Goal: Task Accomplishment & Management: Complete application form

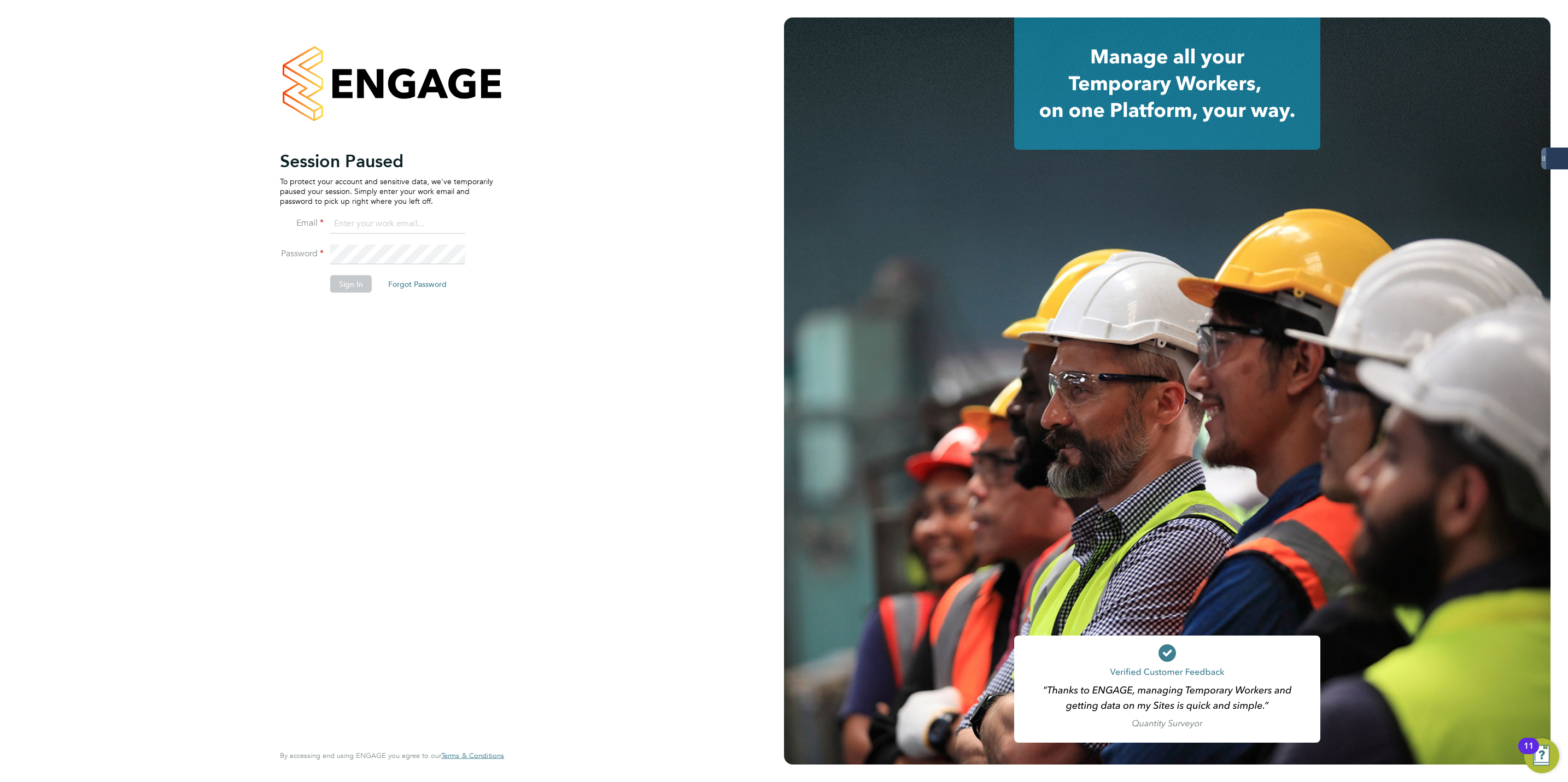
click at [111, 410] on div "Session Paused To protect your account and sensitive data, we've temporarily pa…" at bounding box center [392, 391] width 784 height 782
type input "[PERSON_NAME][EMAIL_ADDRESS][PERSON_NAME][DOMAIN_NAME]"
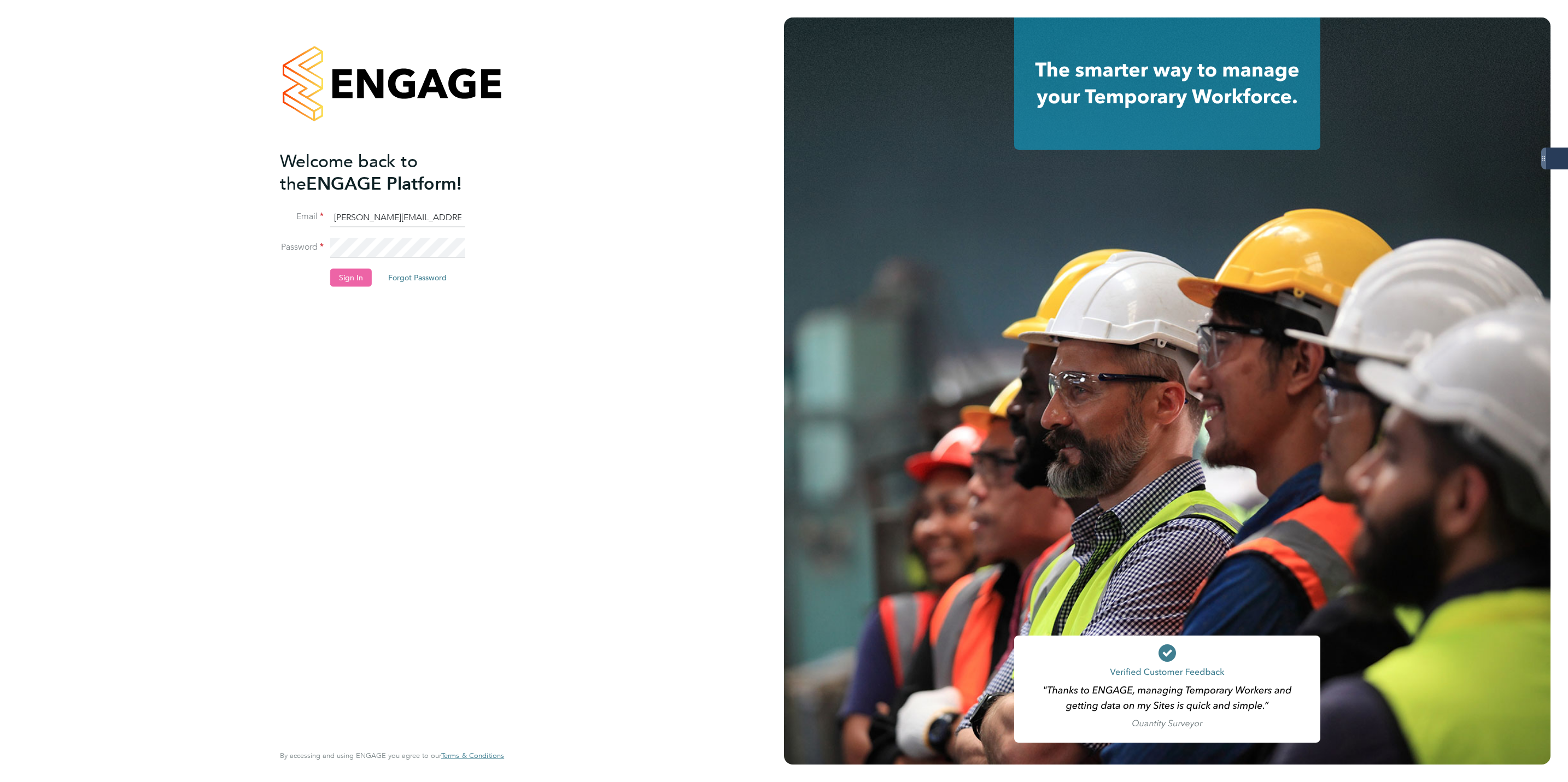
click at [343, 276] on button "Sign In" at bounding box center [351, 277] width 42 height 18
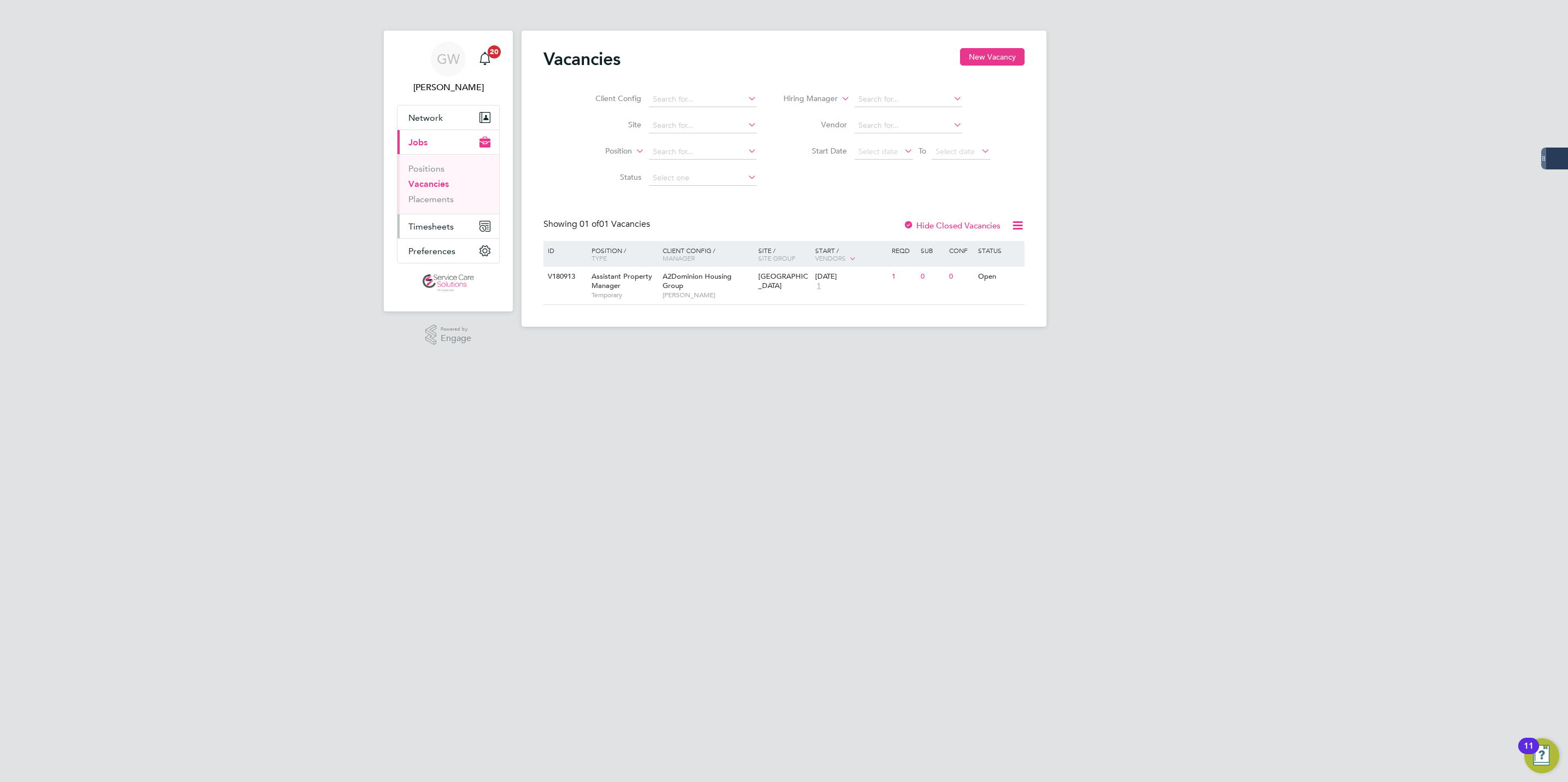
click at [435, 233] on button "Timesheets" at bounding box center [448, 226] width 101 height 24
click at [444, 192] on link "Timesheets" at bounding box center [431, 193] width 45 height 10
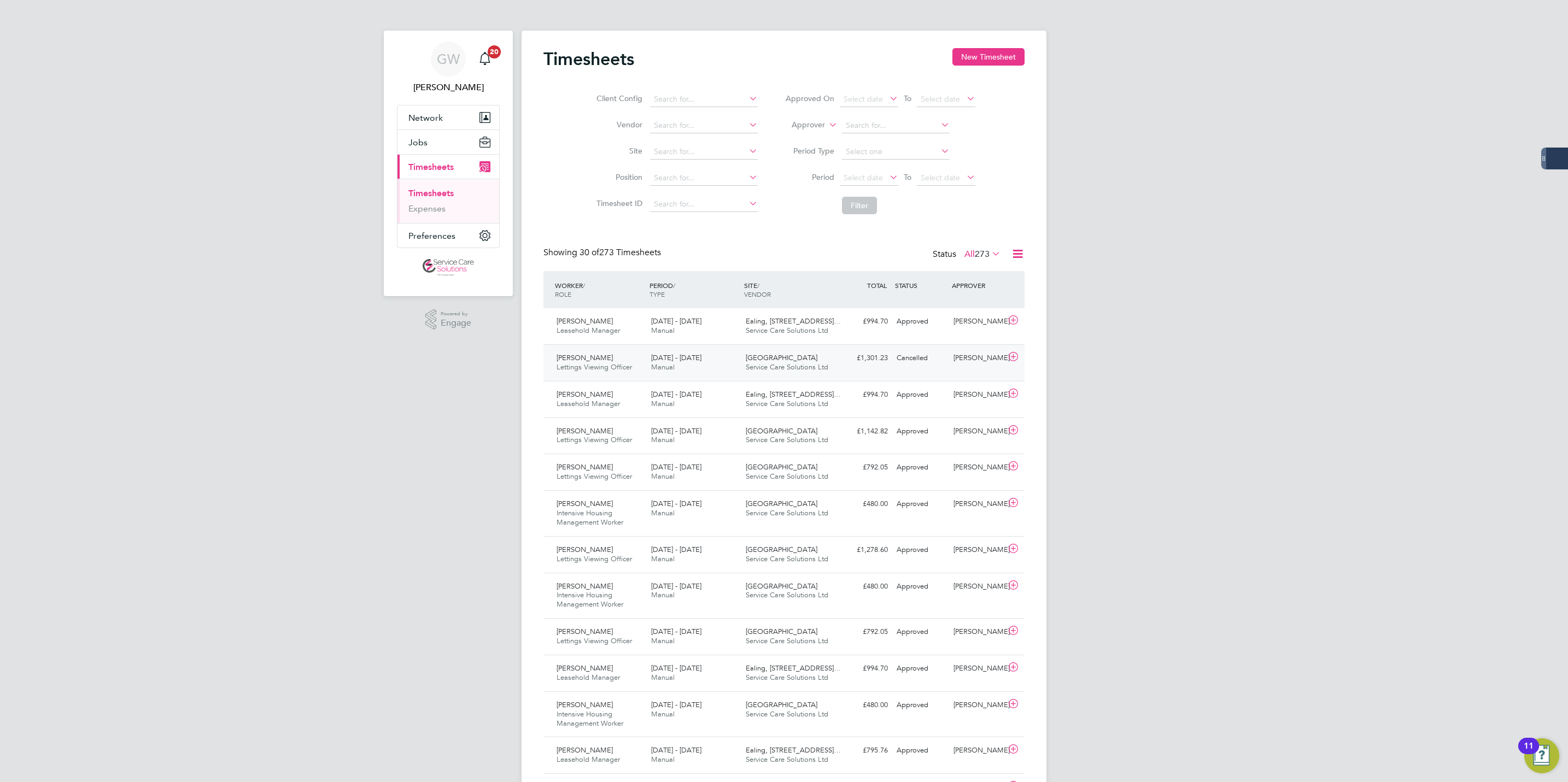
click at [738, 372] on div "15 - 21 Sep 2025 Manual" at bounding box center [693, 363] width 95 height 28
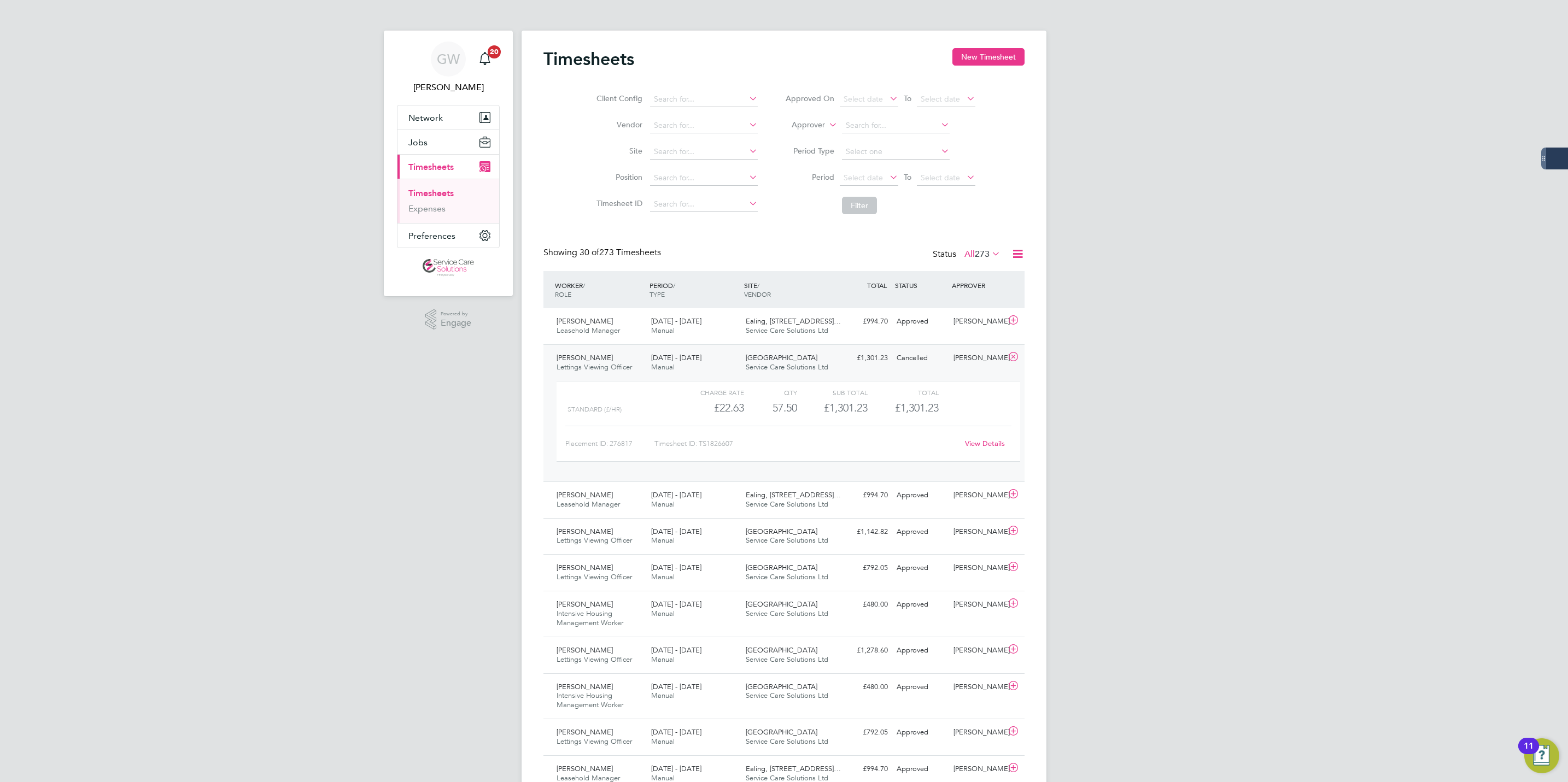
click at [989, 446] on link "View Details" at bounding box center [985, 443] width 40 height 9
click at [585, 366] on span "Lettings Viewing Officer" at bounding box center [594, 366] width 75 height 9
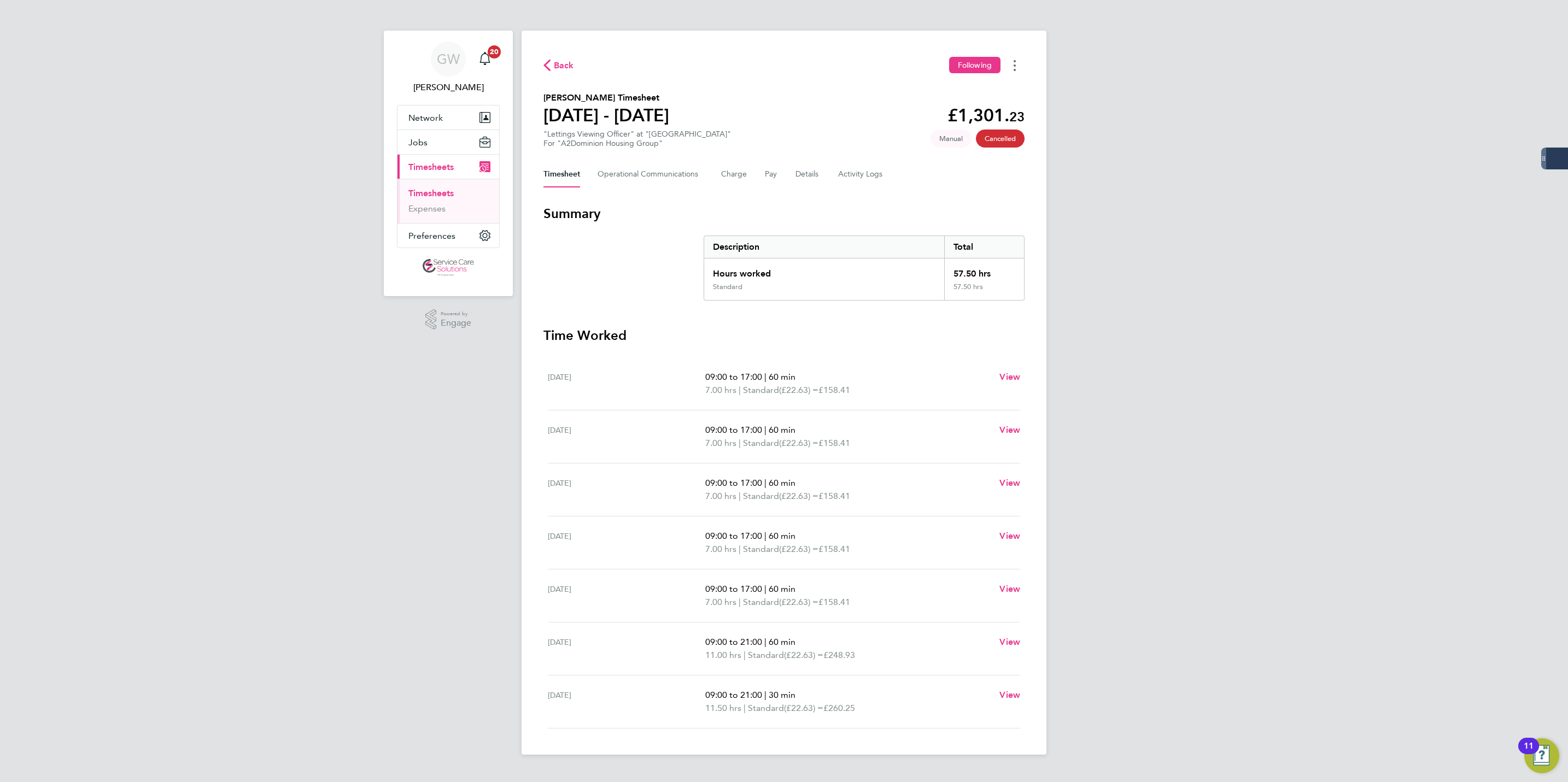
click at [1017, 70] on button "Timesheets Menu" at bounding box center [1014, 65] width 19 height 17
click at [750, 178] on div "Timesheet Operational Communications Charge Pay Details Activity Logs" at bounding box center [784, 173] width 481 height 26
click at [1047, 375] on div "GW George Westhead Notifications 20 Applications: Network Businesses Sites Work…" at bounding box center [784, 386] width 1568 height 772
click at [1005, 381] on span "View" at bounding box center [1010, 376] width 21 height 10
select select "60"
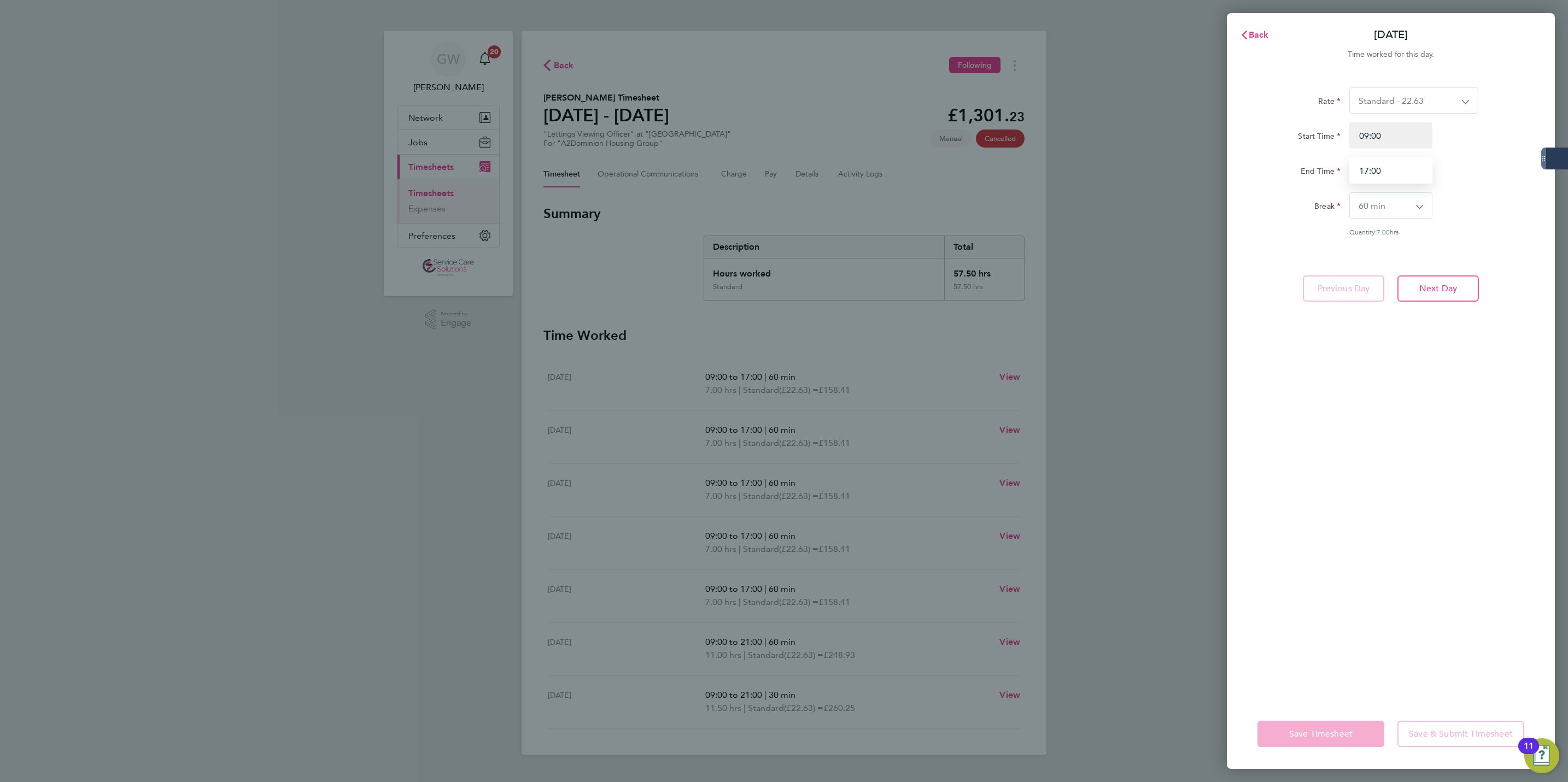
click at [1391, 173] on input "17:00" at bounding box center [1390, 170] width 83 height 26
click at [893, 416] on div "Back Mon 15 Sep Time worked for this day. Rate Standard - 22.63 Start Time 09:0…" at bounding box center [784, 391] width 1568 height 782
click at [1383, 170] on input "17:00" at bounding box center [1390, 170] width 83 height 26
click at [1368, 164] on input "17:00" at bounding box center [1390, 170] width 83 height 26
type input "21:00"
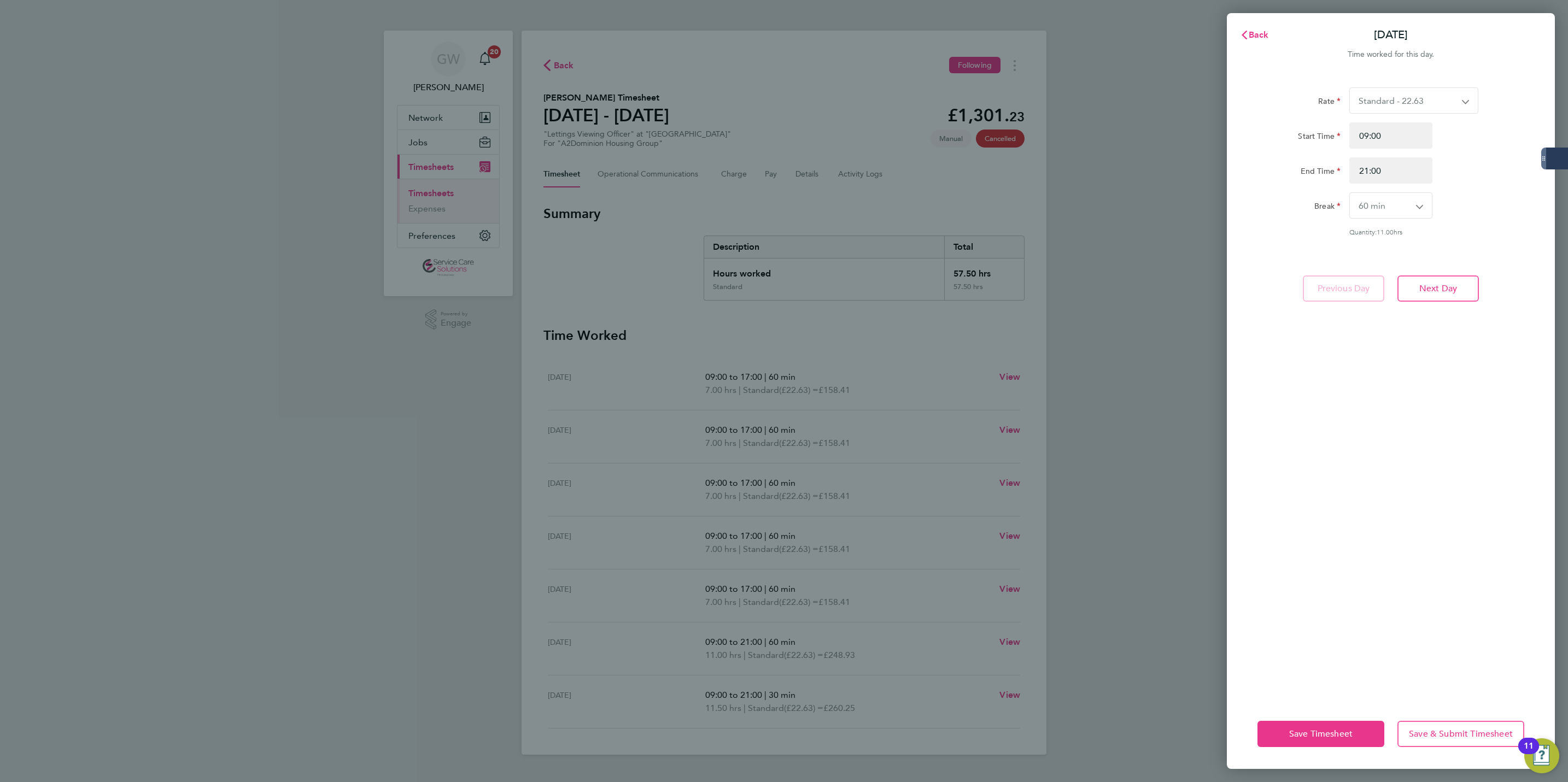
click at [1355, 492] on div "Rate Standard - 22.63 Start Time 09:00 End Time 21:00 Break 0 min 15 min 30 min…" at bounding box center [1390, 386] width 328 height 624
click at [1321, 737] on span "Save Timesheet" at bounding box center [1321, 733] width 64 height 11
click at [1321, 732] on span "Save Timesheet" at bounding box center [1321, 733] width 64 height 11
click at [1096, 499] on div "Back Mon 15 Sep Time worked for this day. Rate Standard - 22.63 Start Time 09:0…" at bounding box center [784, 391] width 1568 height 782
click at [1257, 38] on span "Back" at bounding box center [1259, 34] width 20 height 10
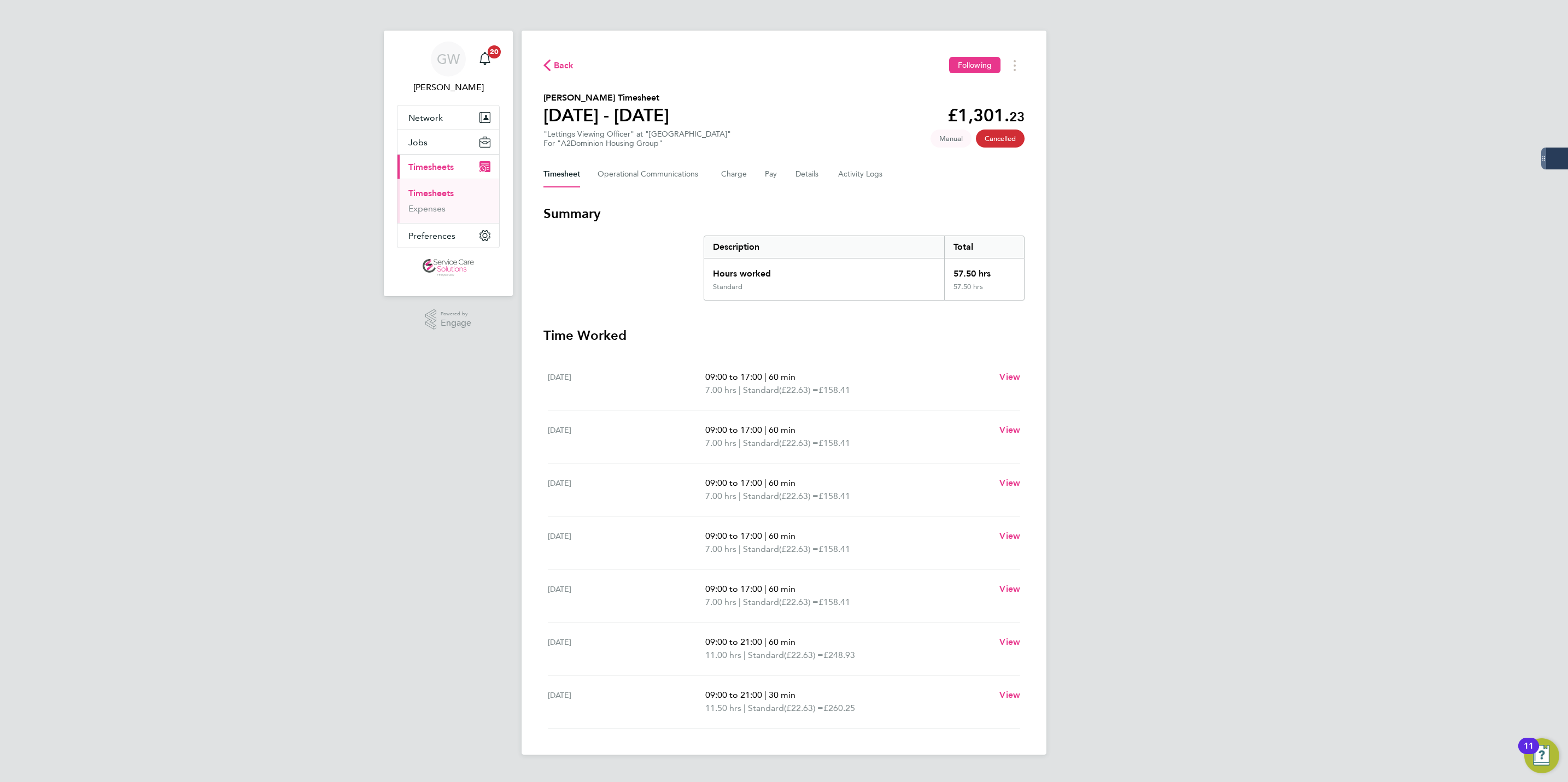
click at [1121, 389] on div "GW George Westhead Notifications 20 Applications: Network Businesses Sites Work…" at bounding box center [784, 386] width 1568 height 772
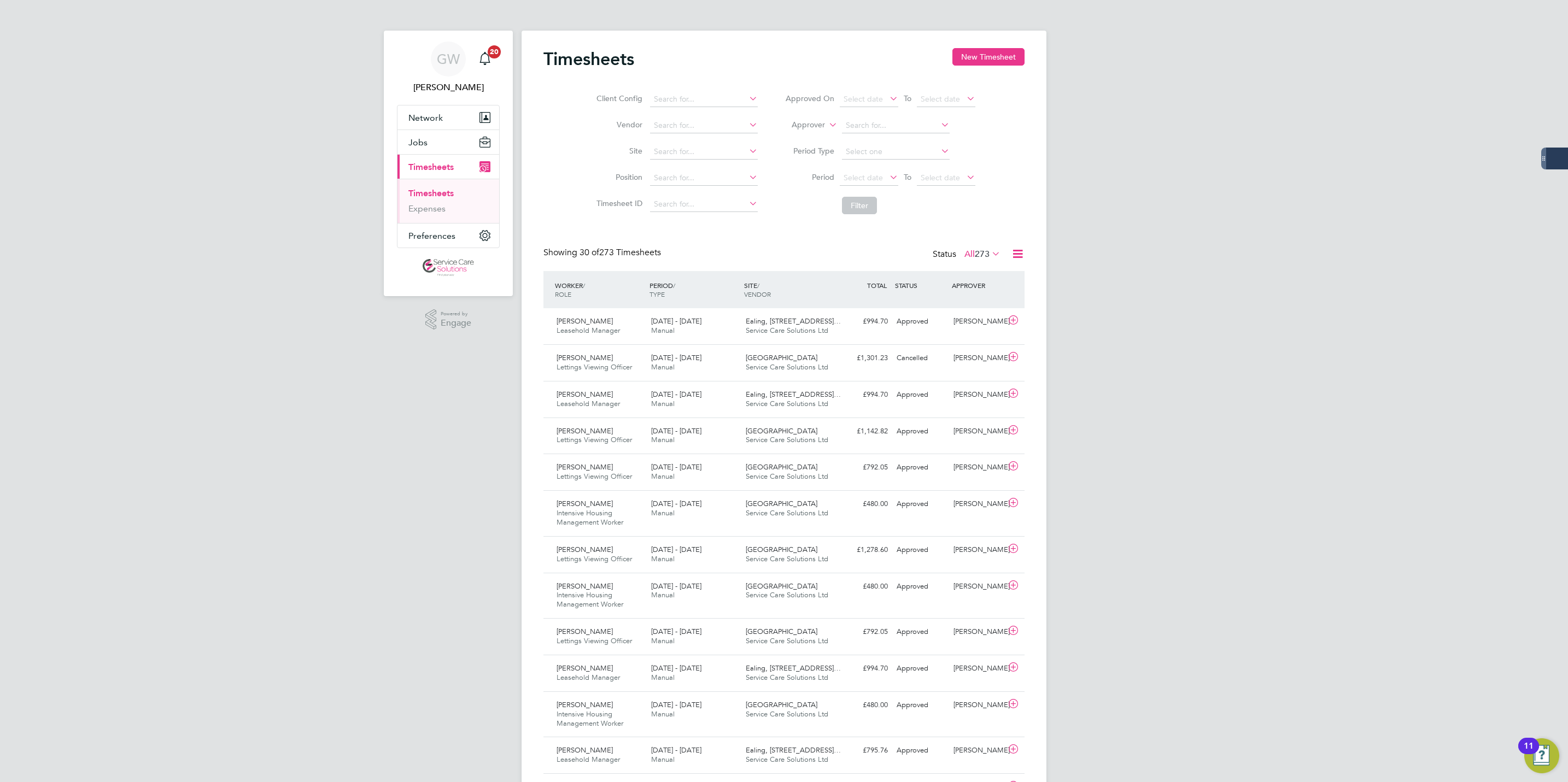
click at [439, 192] on link "Timesheets" at bounding box center [431, 193] width 45 height 10
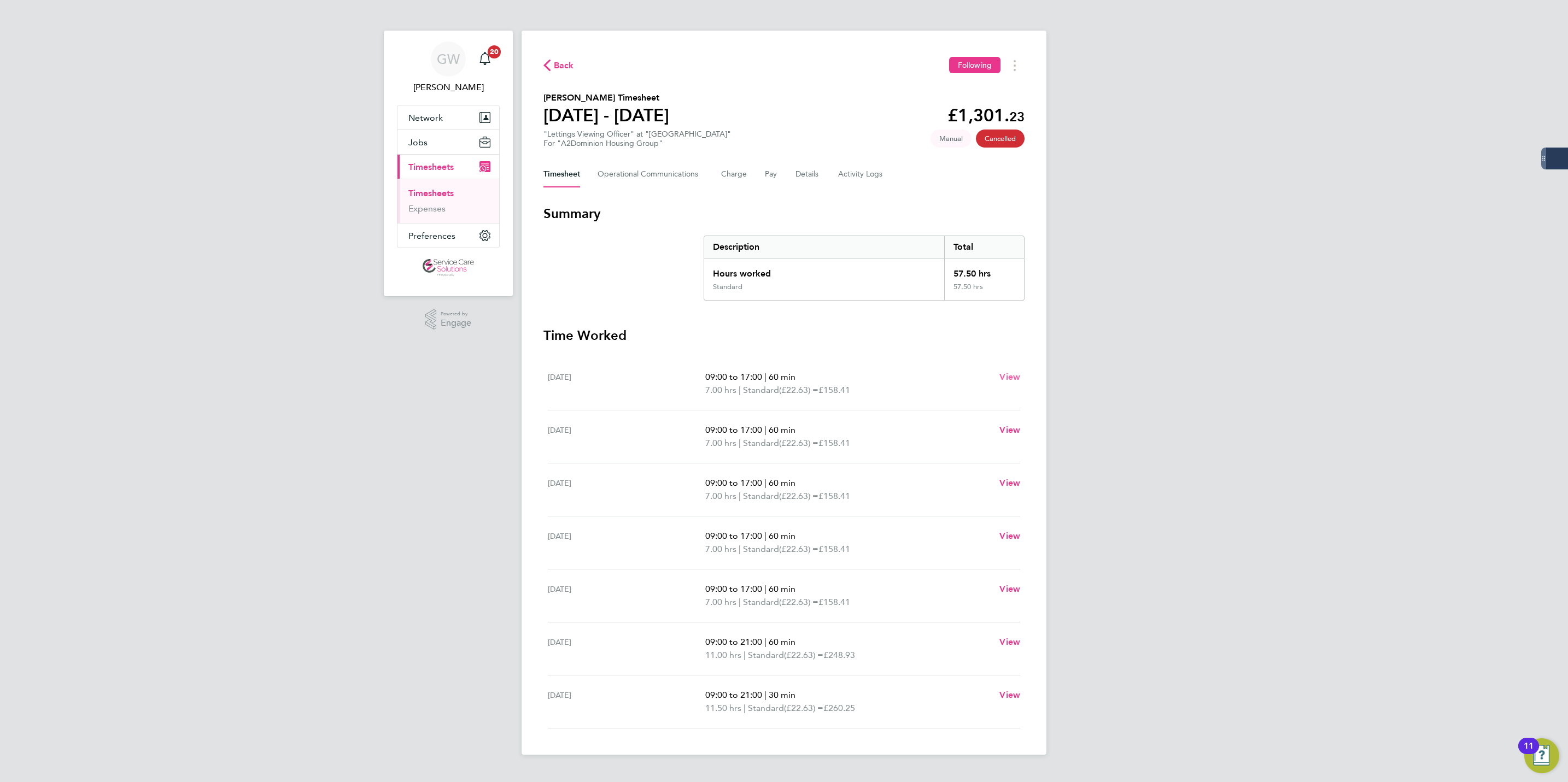
click at [1006, 375] on span "View" at bounding box center [1010, 376] width 21 height 10
select select "60"
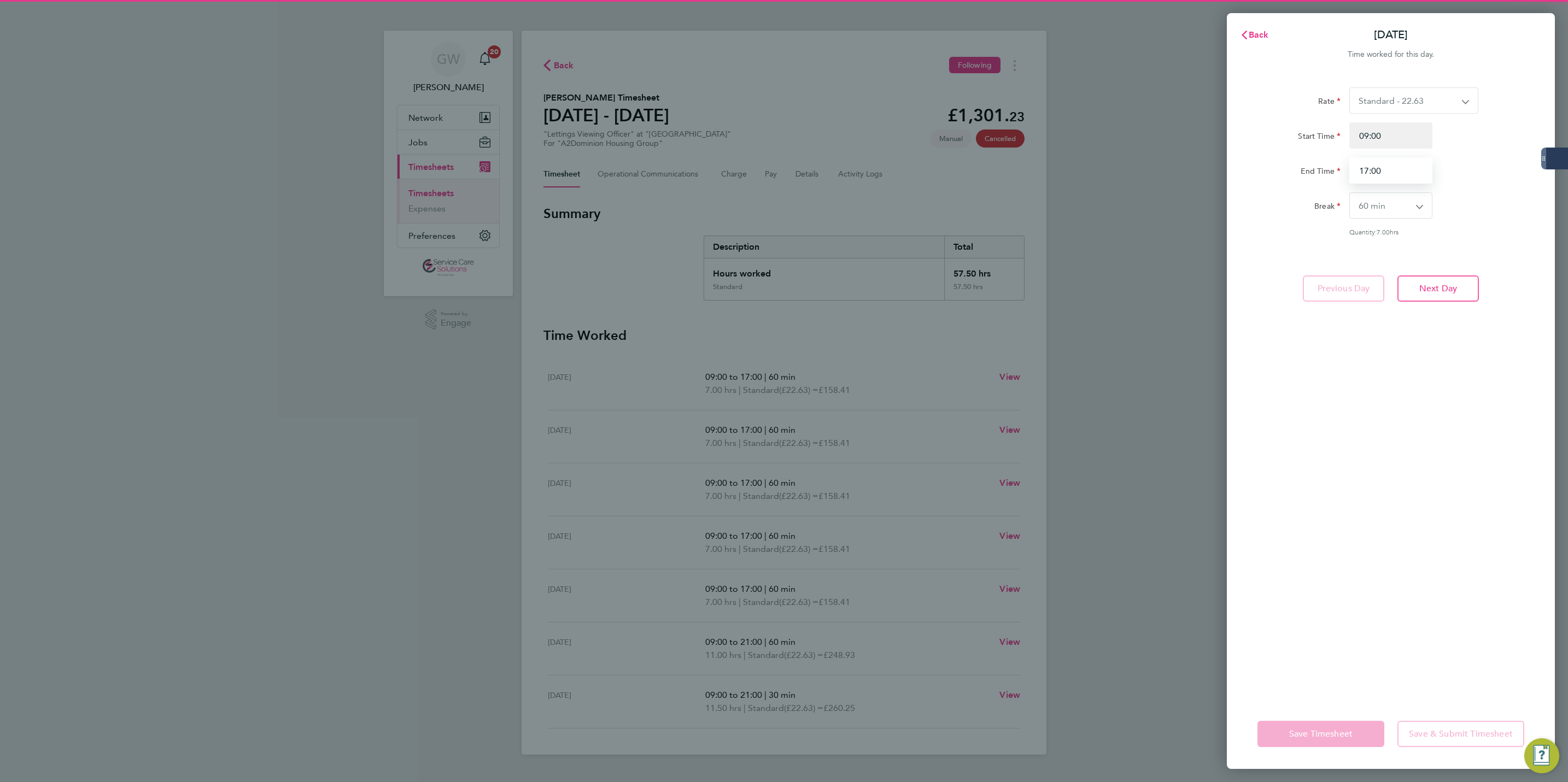
click at [1403, 169] on input "17:00" at bounding box center [1390, 170] width 83 height 26
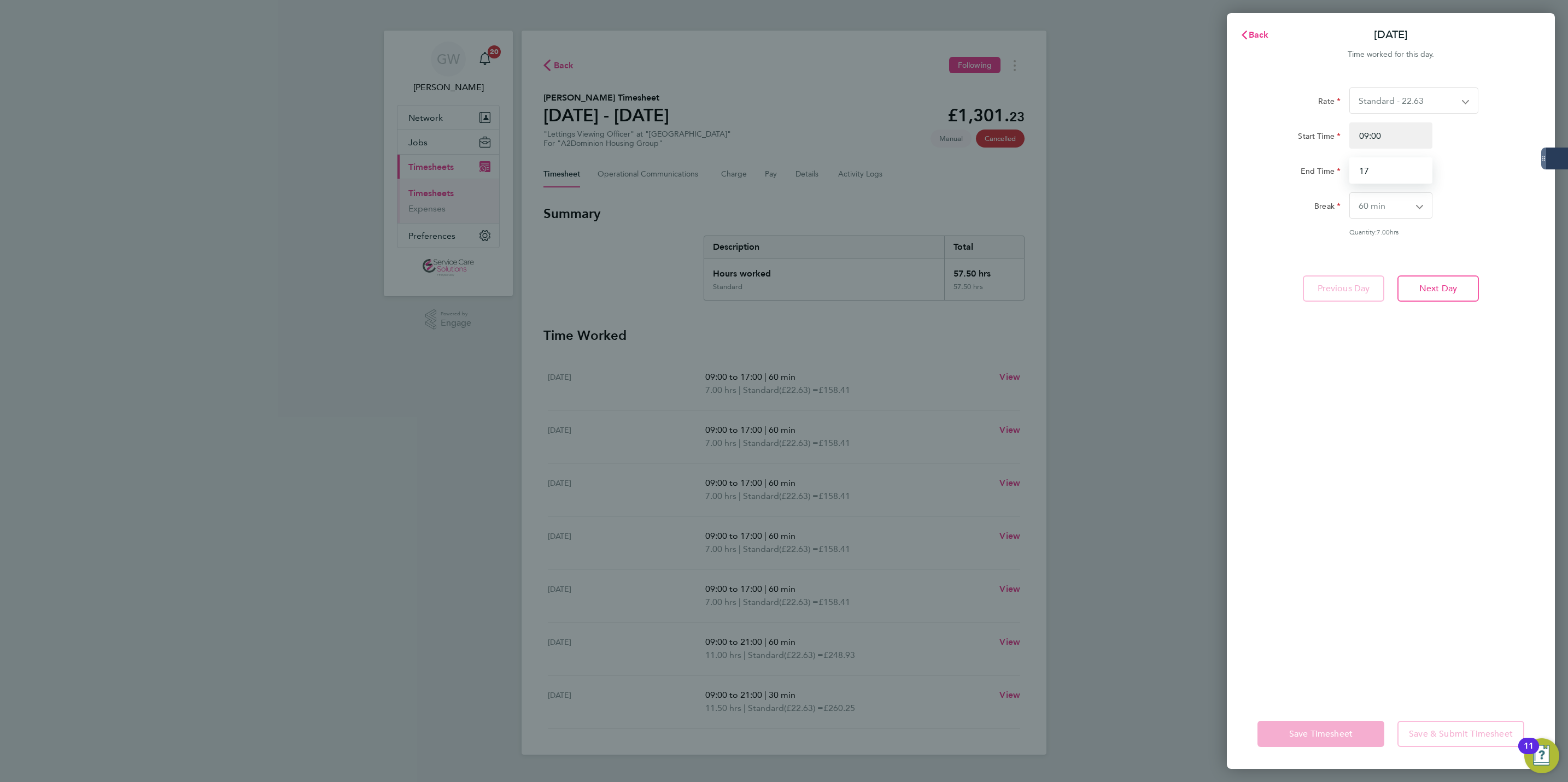
type input "1"
type input "21:00"
click at [1332, 339] on div "Rate Standard - 22.63 Start Time 09:00 End Time 21:00 Break 0 min 15 min 30 min…" at bounding box center [1390, 386] width 328 height 624
click at [1301, 723] on button "Save Timesheet" at bounding box center [1321, 733] width 127 height 26
click at [1251, 24] on button "Back" at bounding box center [1254, 35] width 51 height 22
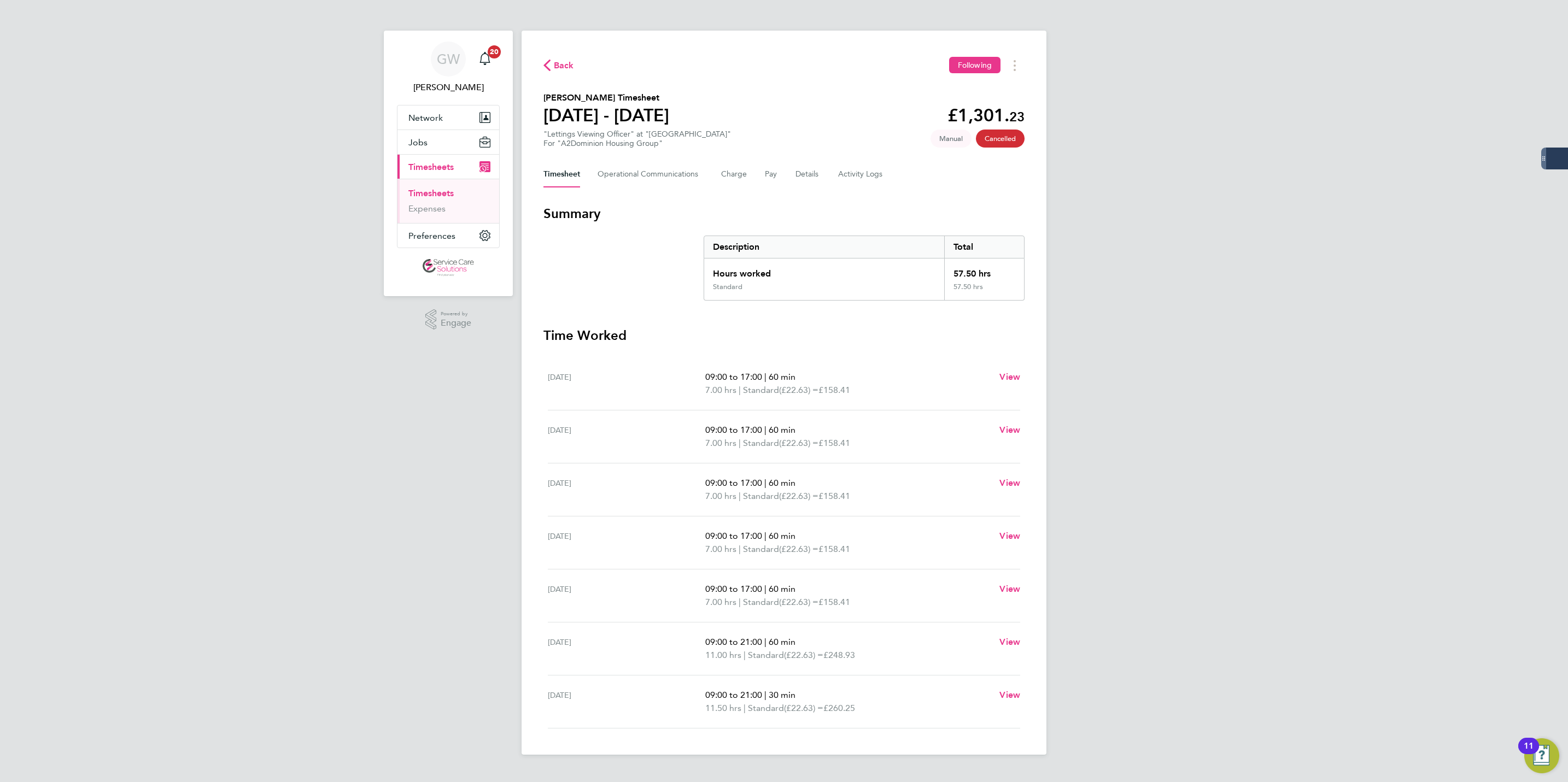
click at [418, 191] on link "Timesheets" at bounding box center [431, 193] width 45 height 10
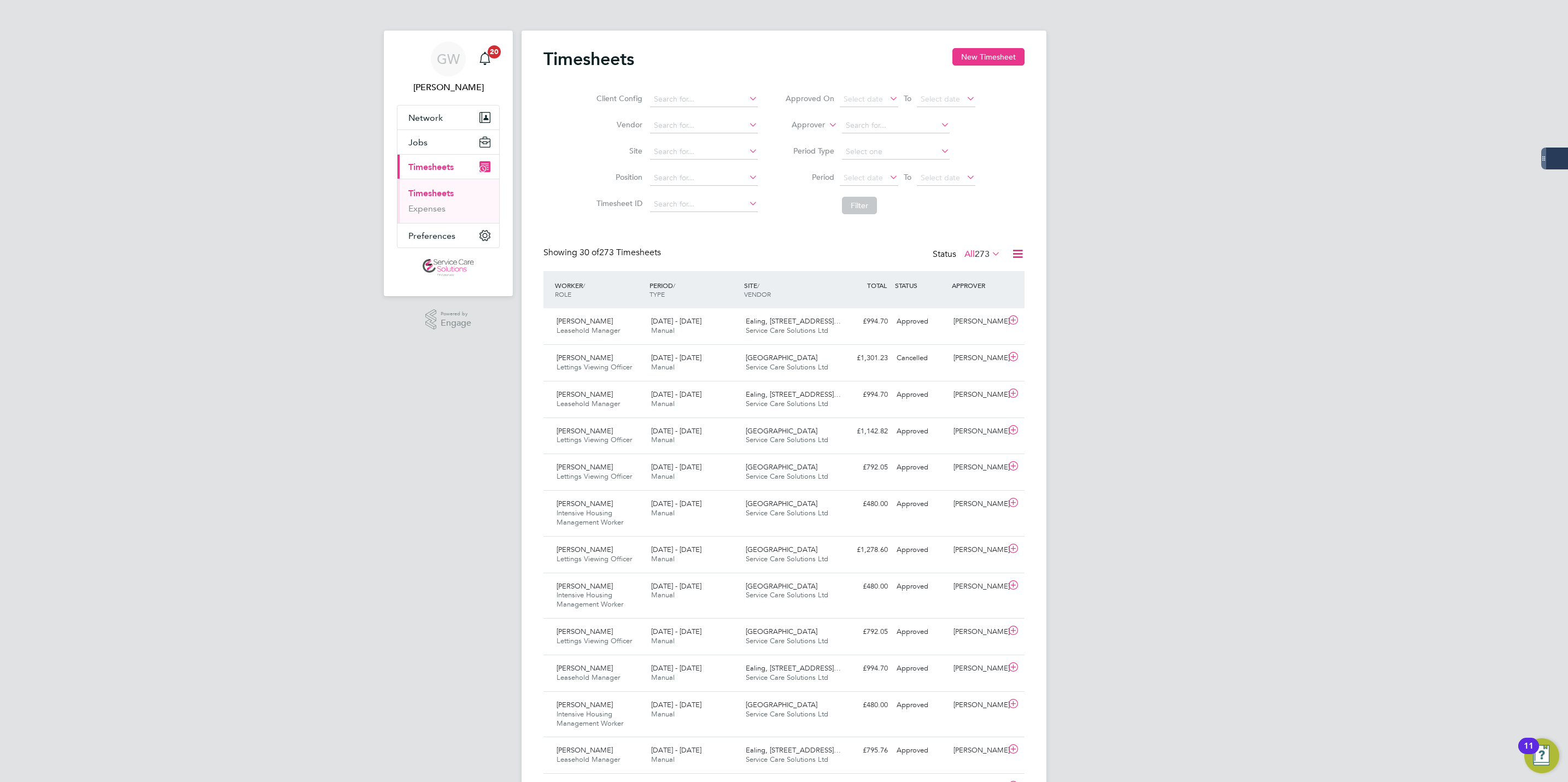
click at [987, 46] on div "Timesheets New Timesheet Client Config Vendor Site Position Timesheet ID Approv…" at bounding box center [784, 759] width 525 height 1455
click at [984, 54] on button "New Timesheet" at bounding box center [989, 56] width 72 height 18
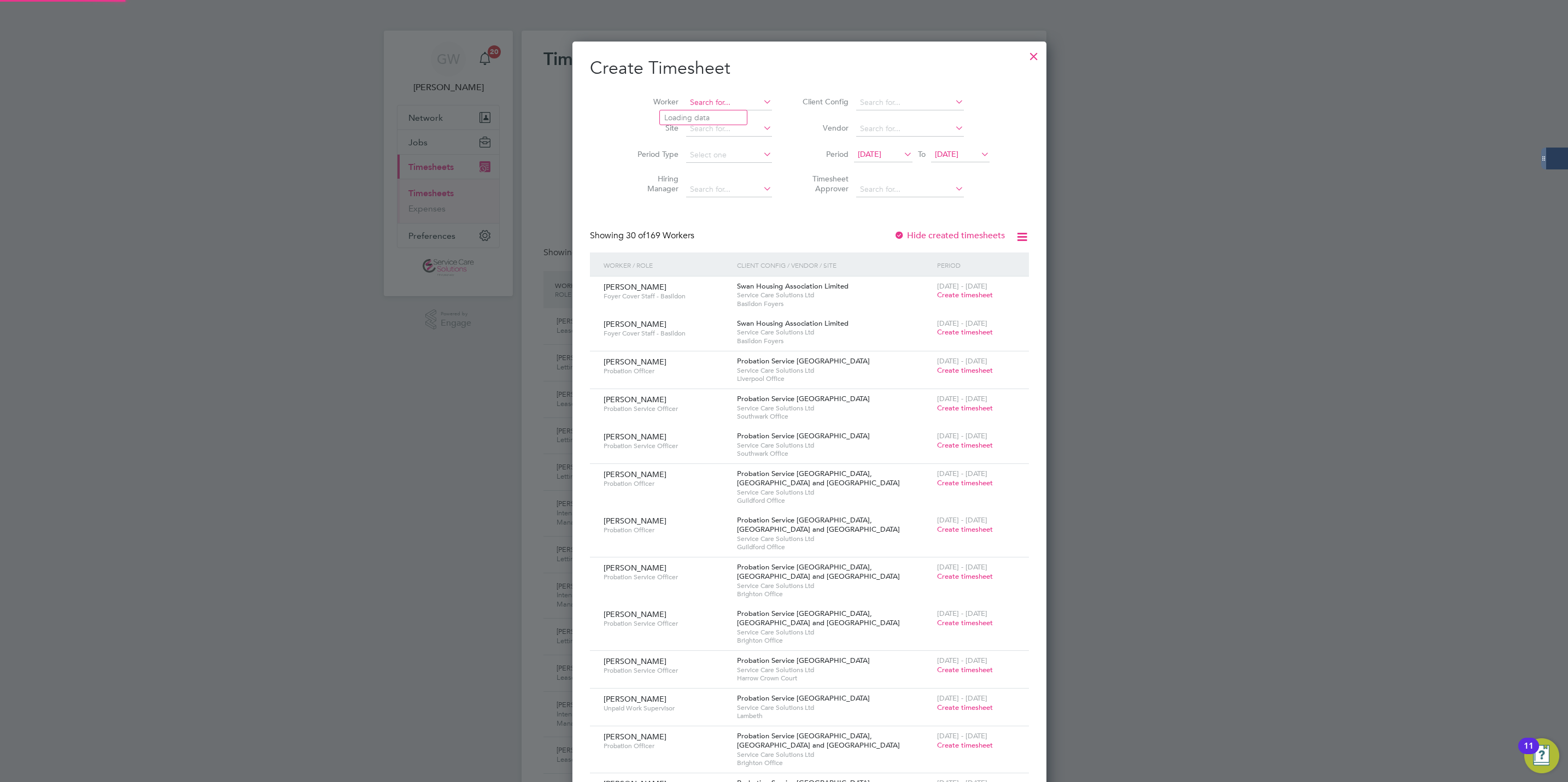
click at [692, 105] on input at bounding box center [729, 102] width 86 height 15
click at [709, 161] on li "Eric a Raymond" at bounding box center [763, 163] width 206 height 15
type input "[PERSON_NAME]"
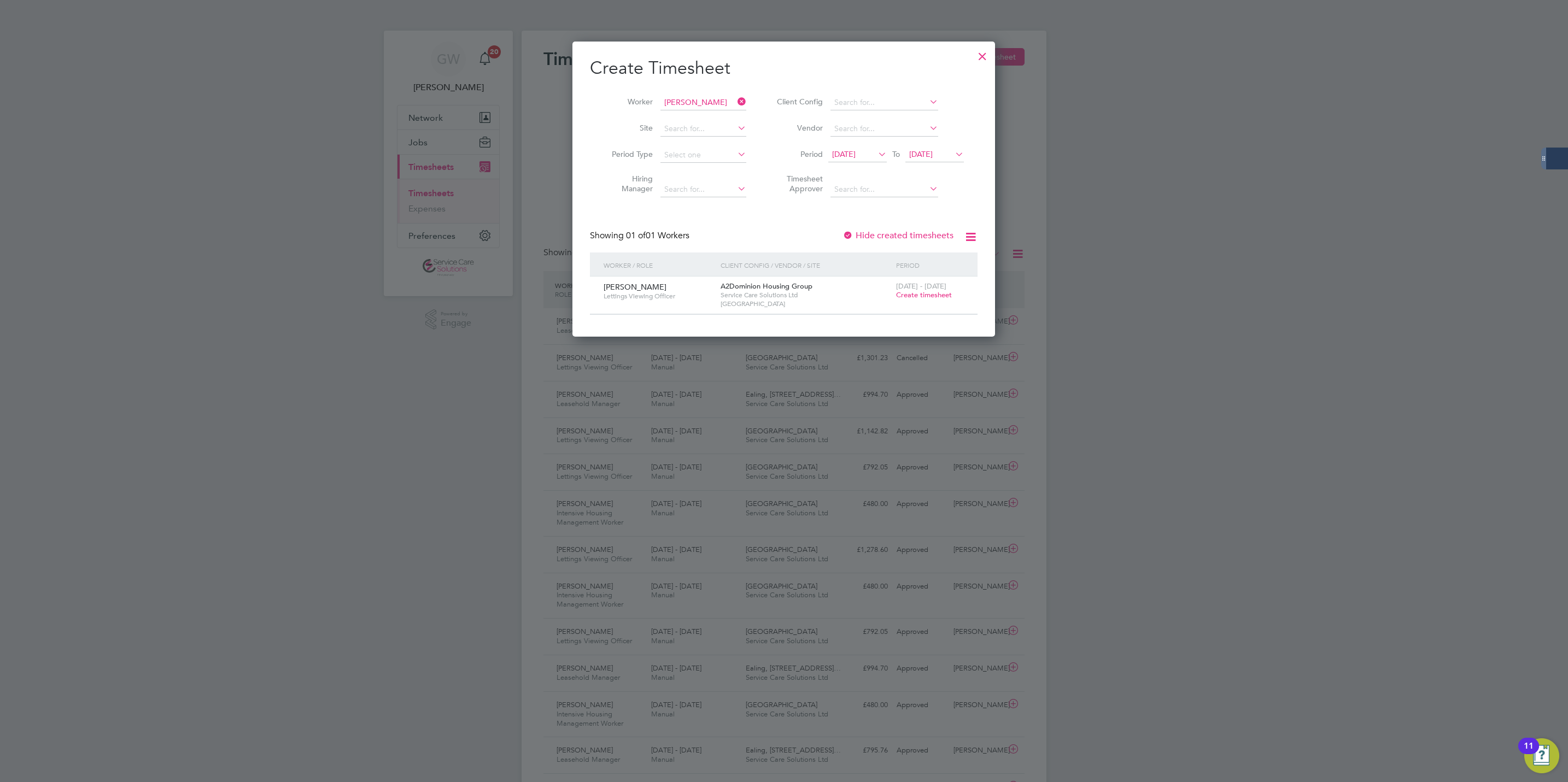
click at [901, 298] on span "Create timesheet" at bounding box center [924, 294] width 56 height 9
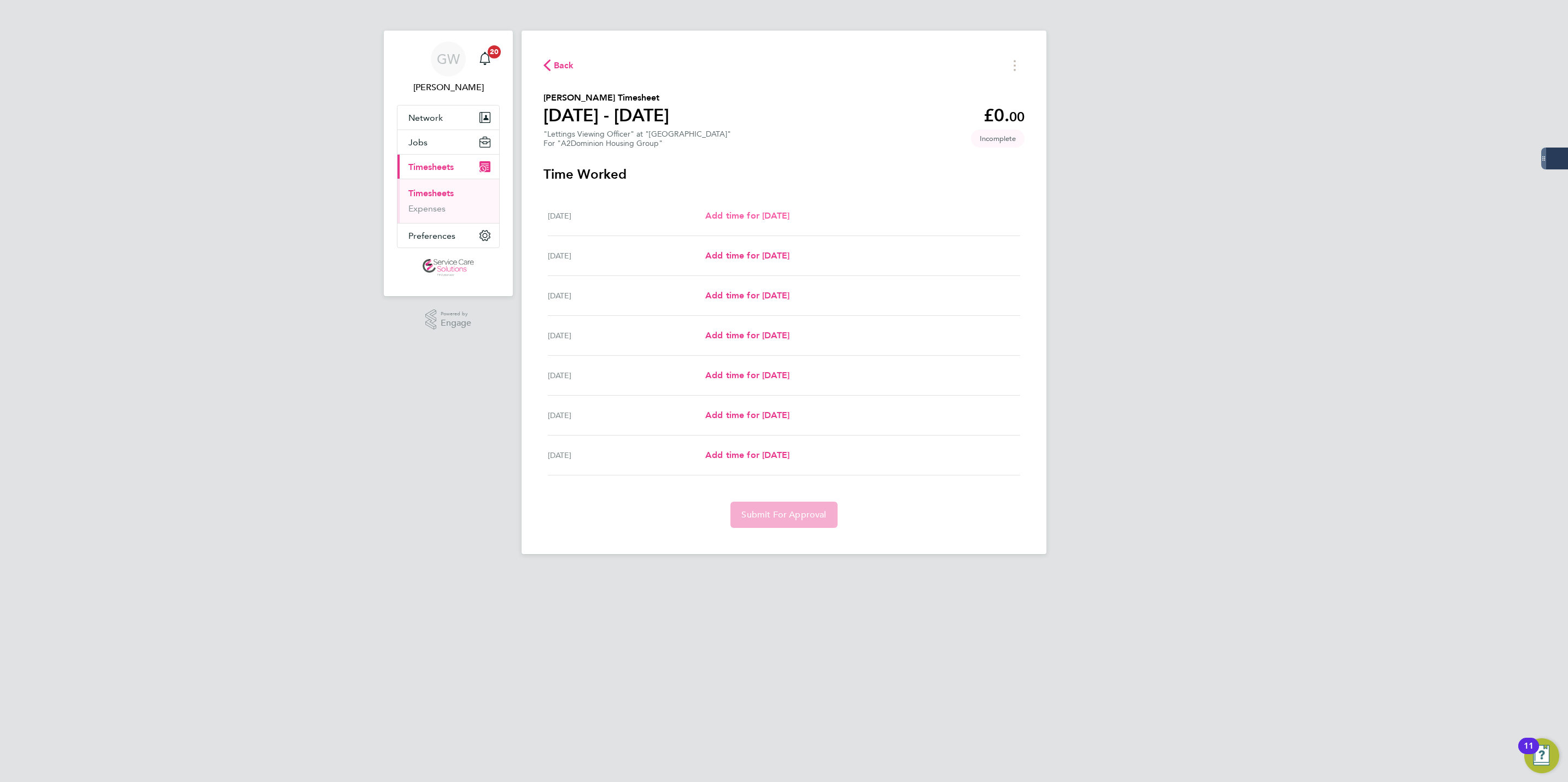
click at [755, 220] on span "Add time for Mon 15 Sep" at bounding box center [747, 215] width 84 height 10
select select "60"
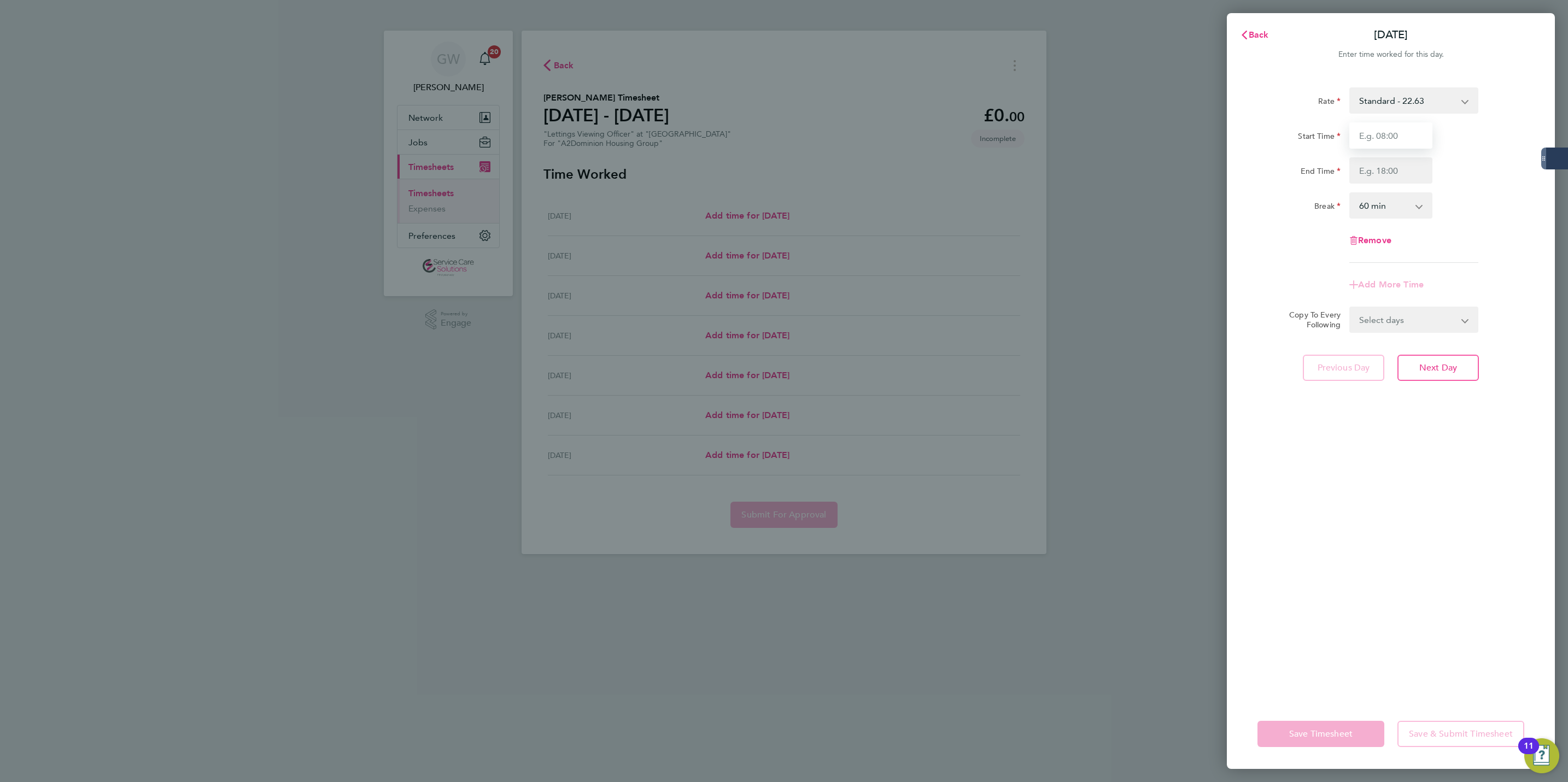
click at [1384, 142] on input "Start Time" at bounding box center [1390, 135] width 83 height 26
type input "09:00"
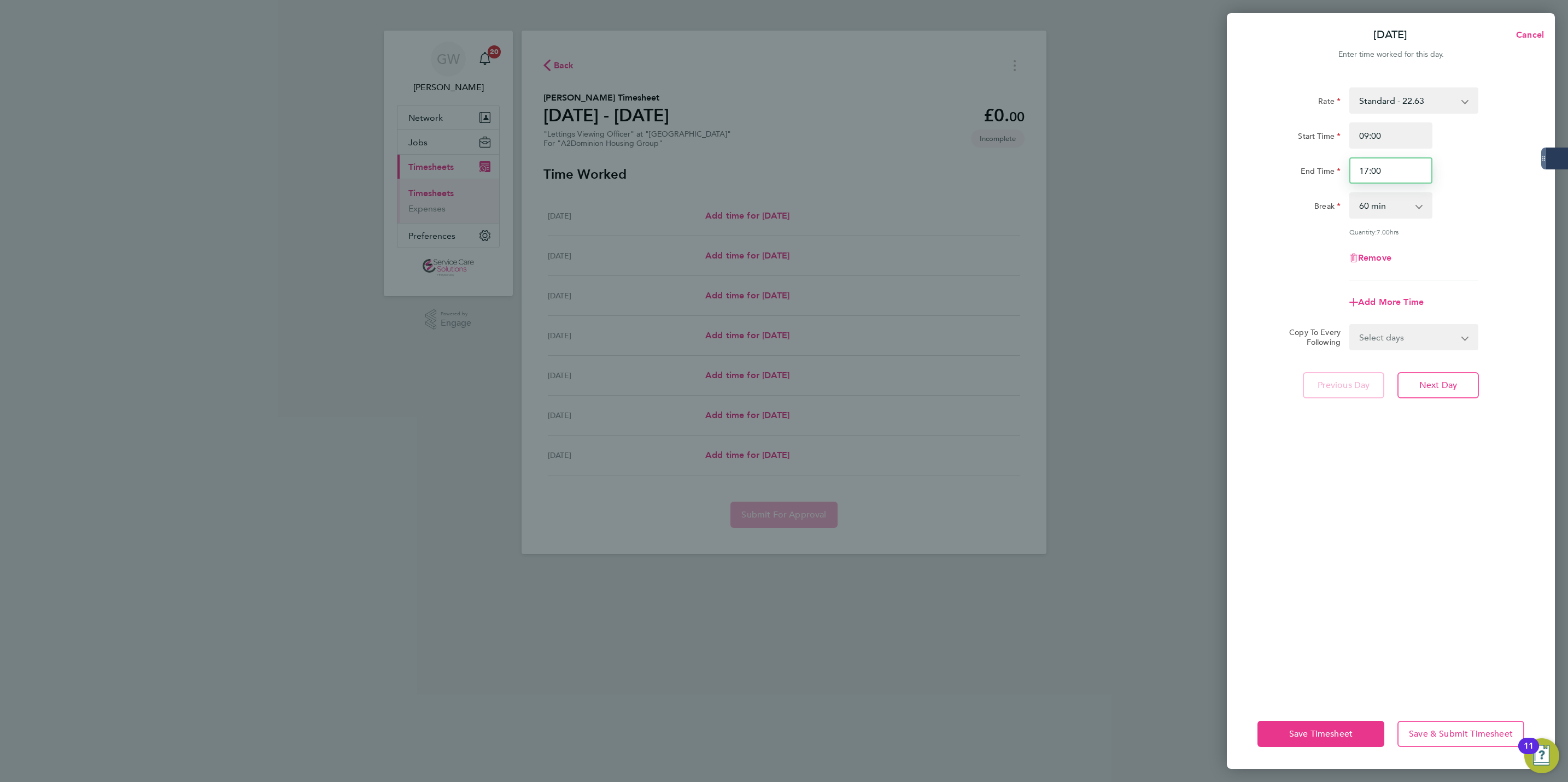
drag, startPoint x: 1389, startPoint y: 168, endPoint x: 1339, endPoint y: 168, distance: 50.0
click at [1339, 168] on div "End Time 17:00" at bounding box center [1390, 170] width 276 height 26
type input "21:00"
click at [1326, 479] on div "Rate Standard - 22.63 Start Time 09:00 End Time 21:00 Break 0 min 15 min 30 min…" at bounding box center [1390, 386] width 328 height 624
click at [1411, 341] on select "Select days Day Weekday (Mon-Fri) Weekend (Sat-Sun) Tuesday Wednesday Thursday …" at bounding box center [1407, 337] width 115 height 24
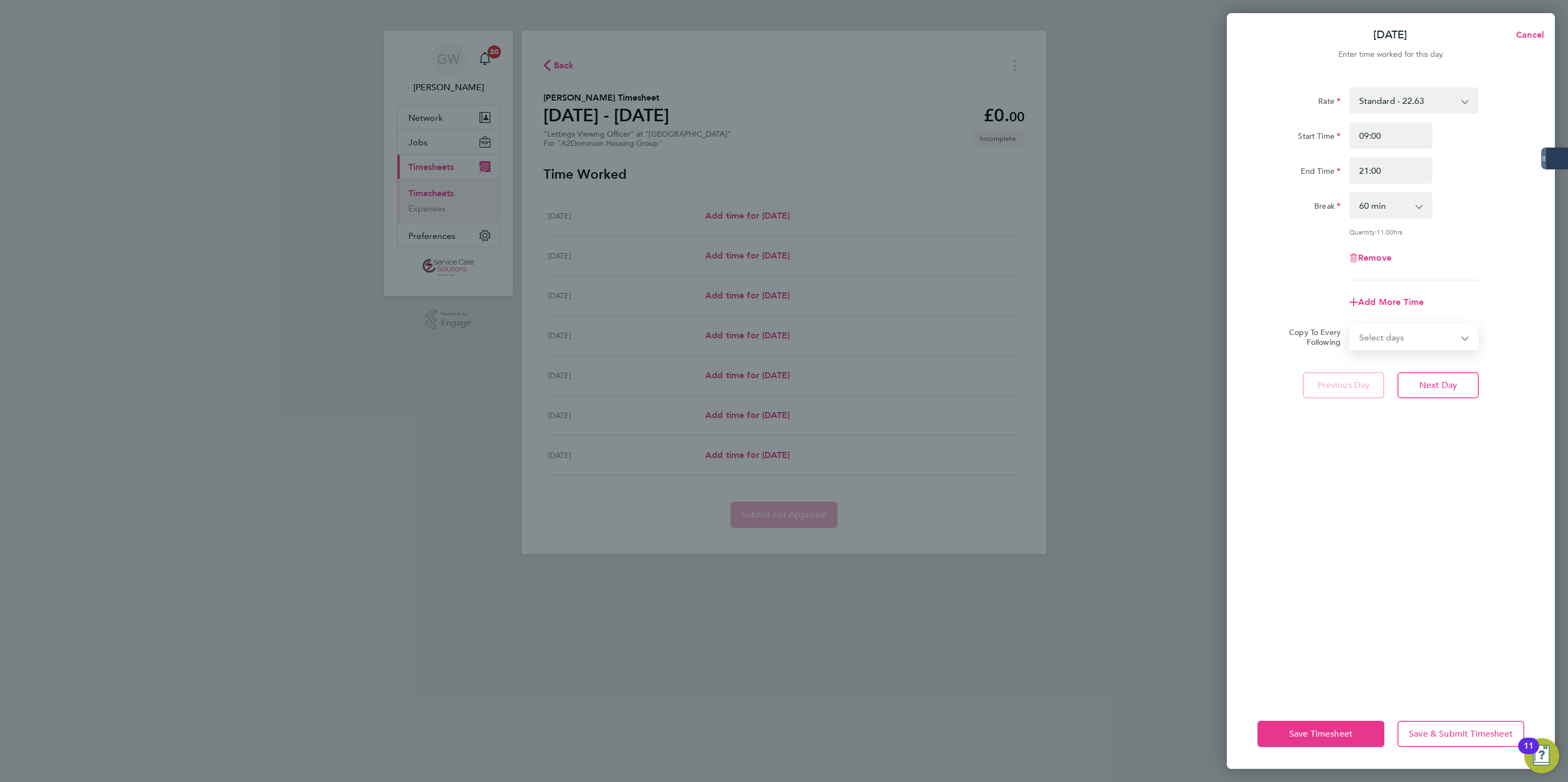
select select "WEEKDAY"
click at [1350, 325] on select "Select days Day Weekday (Mon-Fri) Weekend (Sat-Sun) Tuesday Wednesday Thursday …" at bounding box center [1407, 337] width 115 height 24
select select "2025-09-21"
click at [1283, 731] on button "Save Timesheet" at bounding box center [1321, 733] width 127 height 26
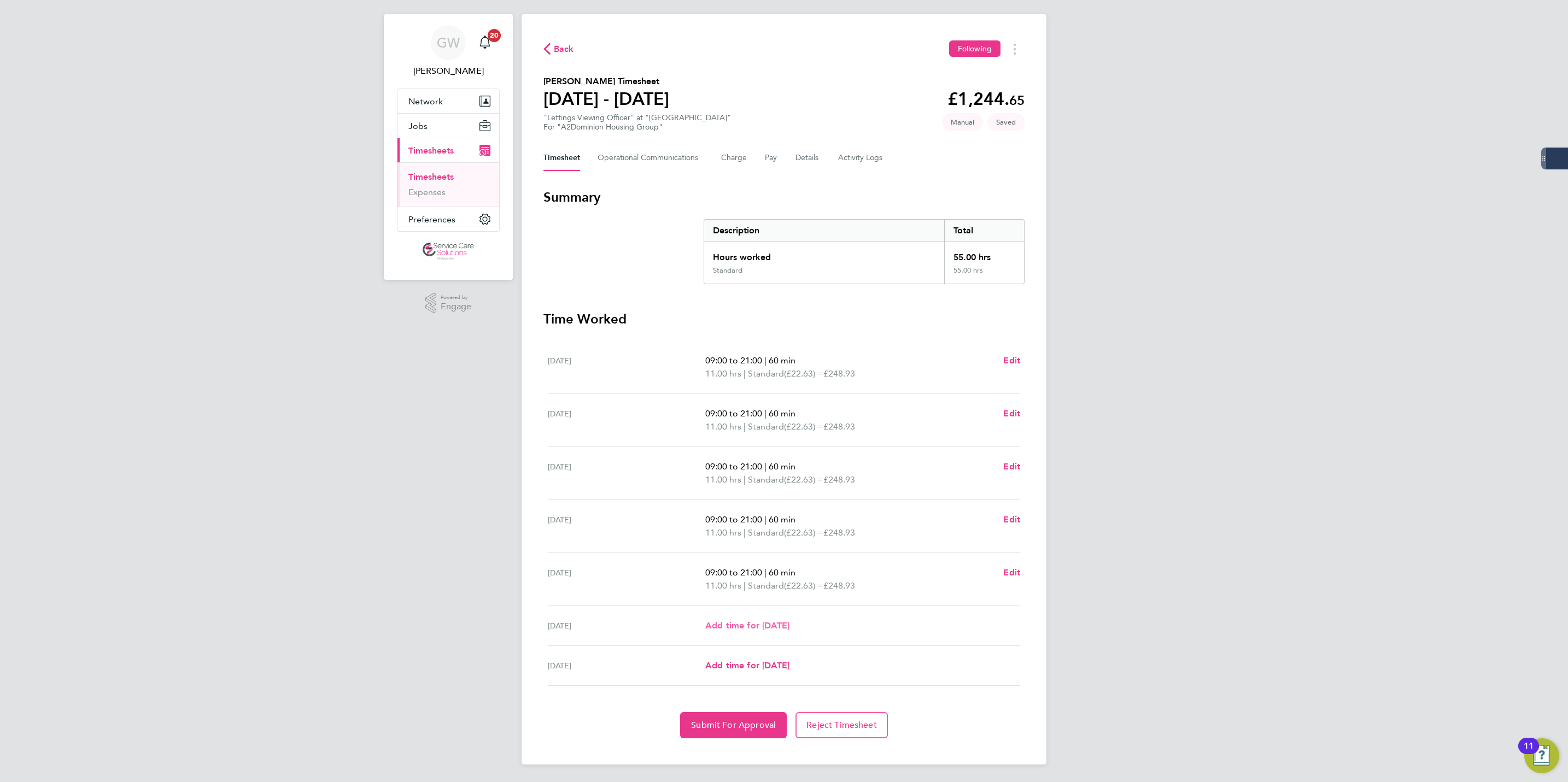
click at [755, 624] on span "Add time for Sat 20 Sep" at bounding box center [747, 625] width 84 height 10
select select "60"
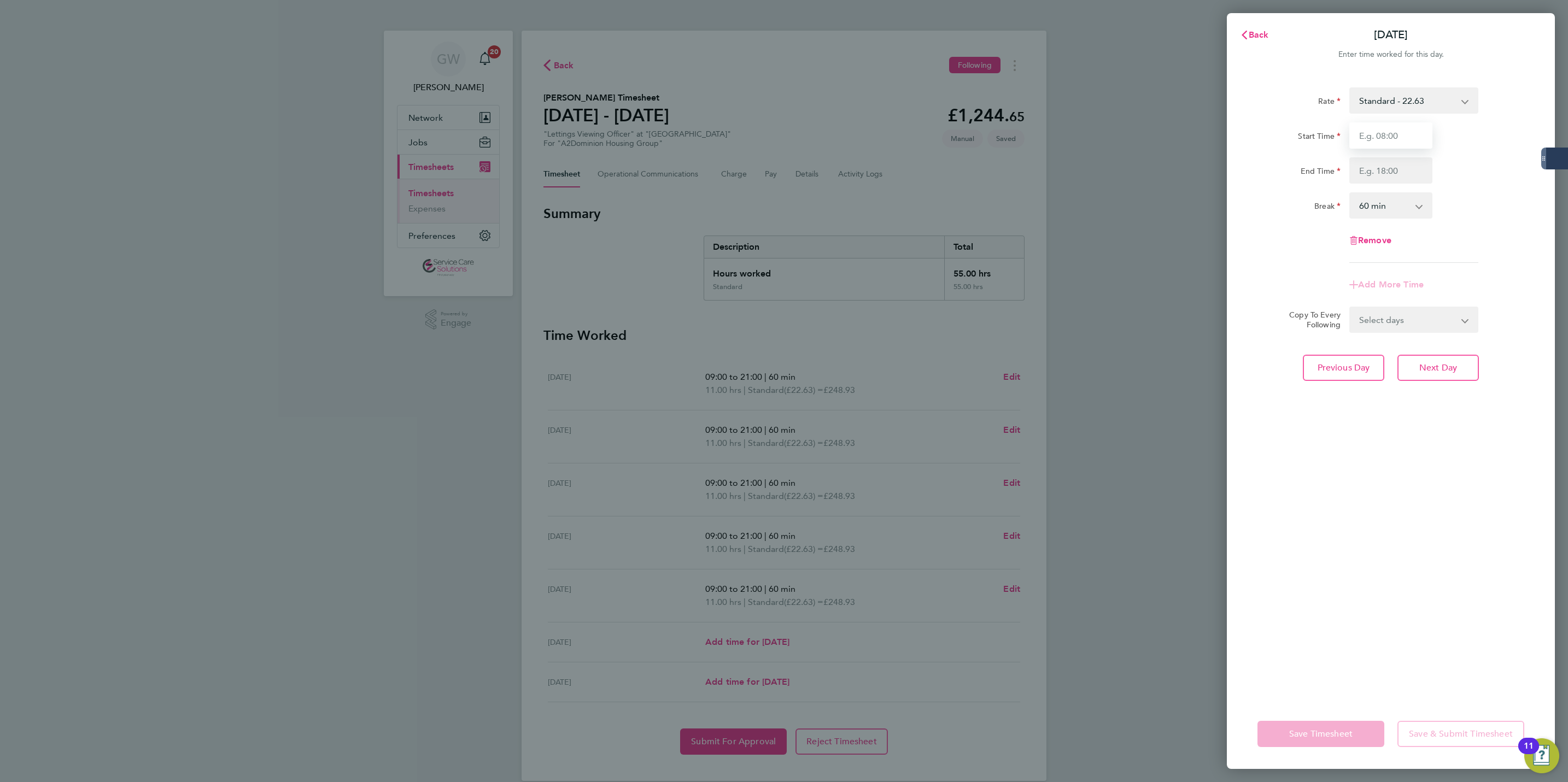
click at [1384, 142] on input "Start Time" at bounding box center [1390, 135] width 83 height 26
type input "09:00"
type input "21:00"
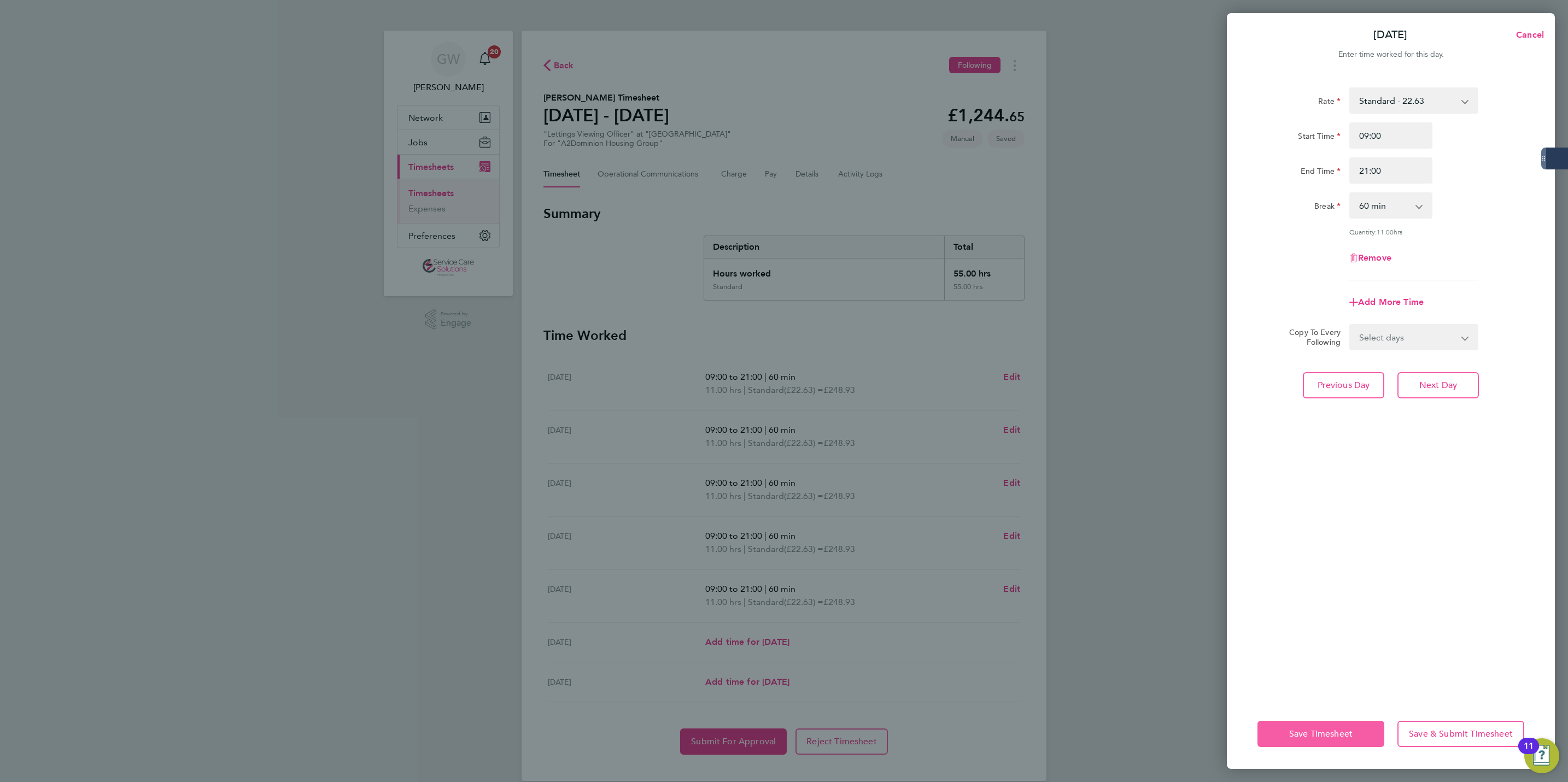
click at [1297, 730] on span "Save Timesheet" at bounding box center [1321, 733] width 64 height 11
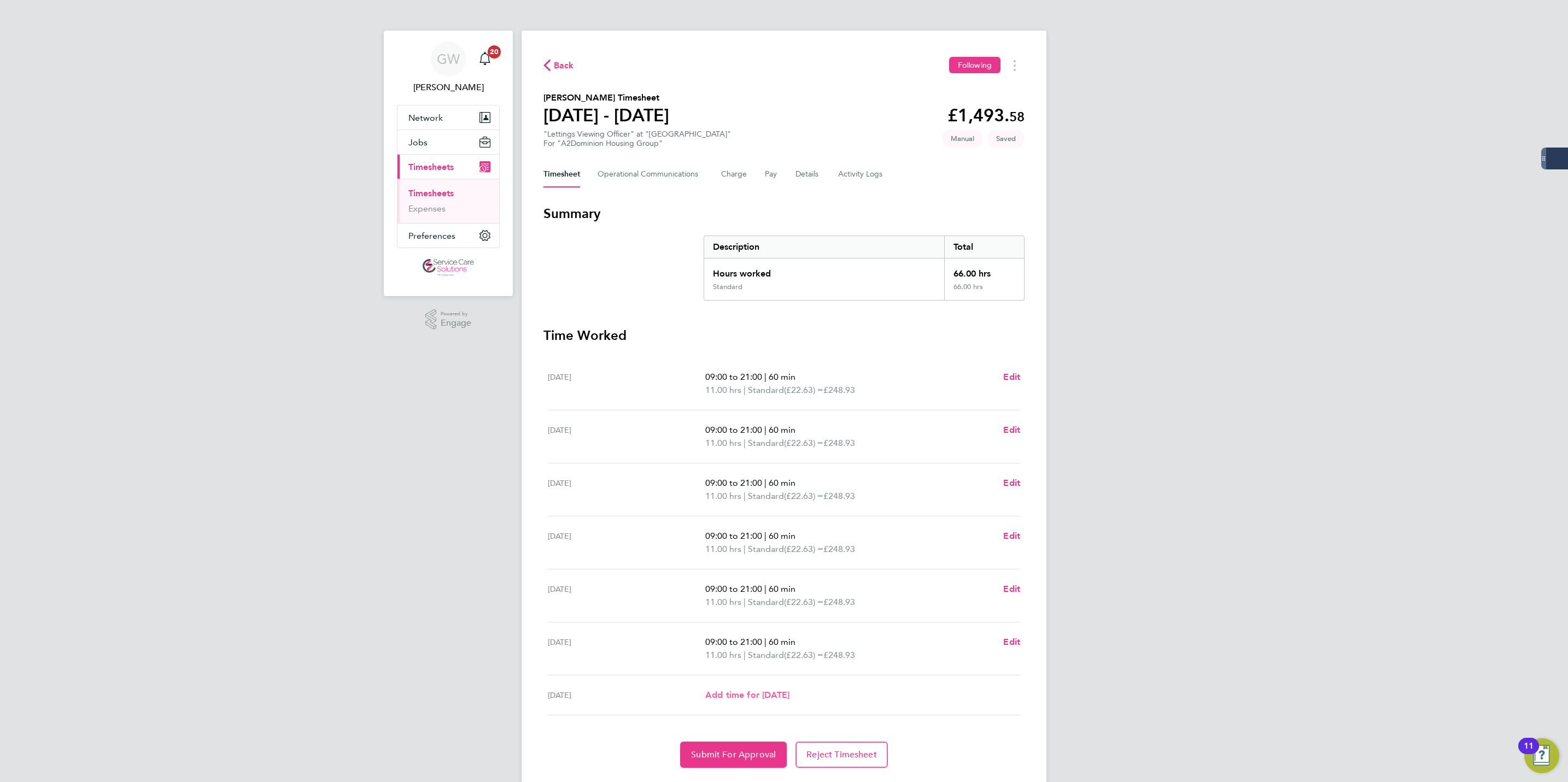
click at [728, 691] on span "Add time for Sun 21 Sep" at bounding box center [747, 695] width 84 height 10
select select "60"
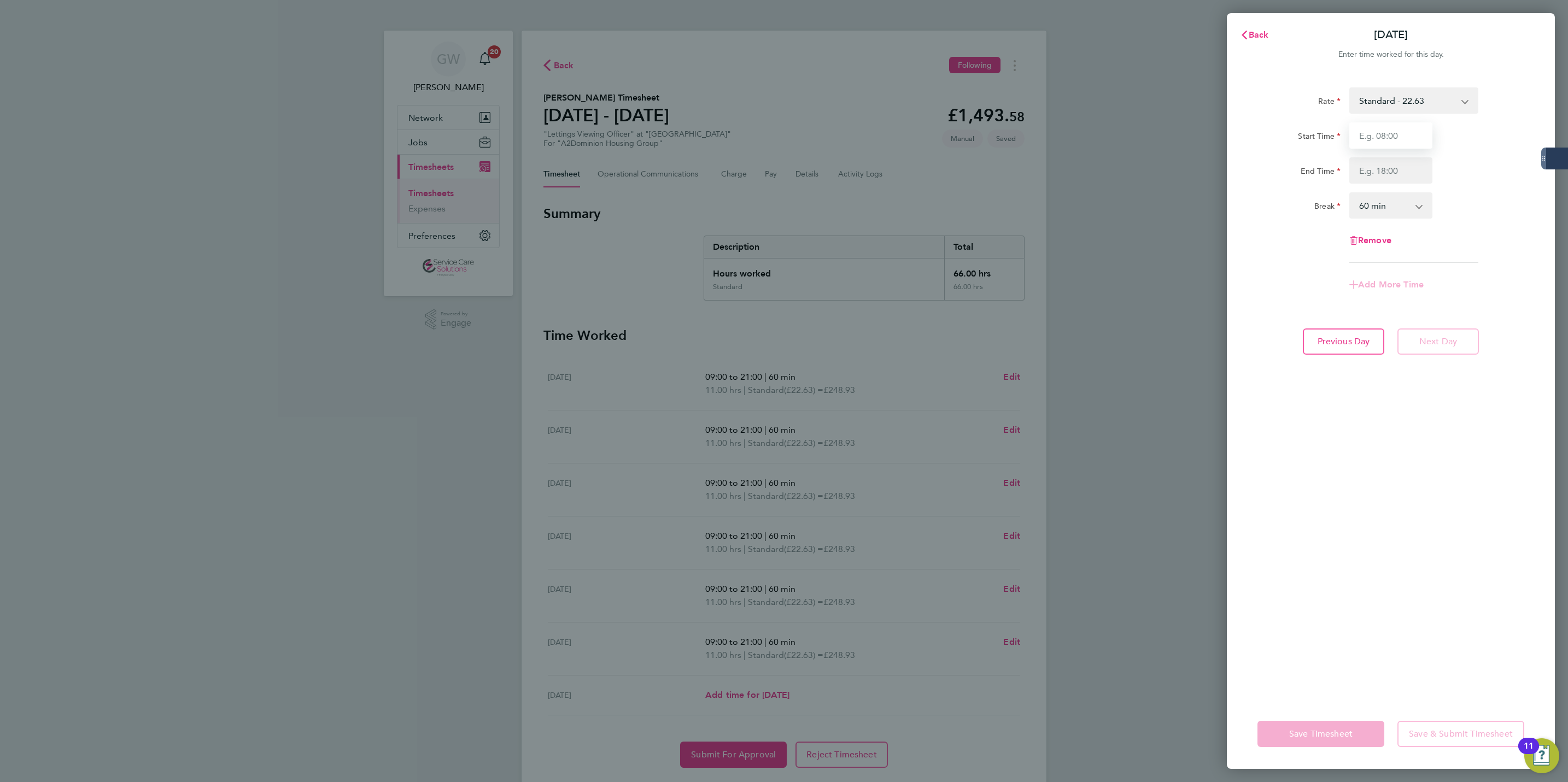
click at [1350, 137] on input "Start Time" at bounding box center [1390, 135] width 83 height 26
type input "09:00"
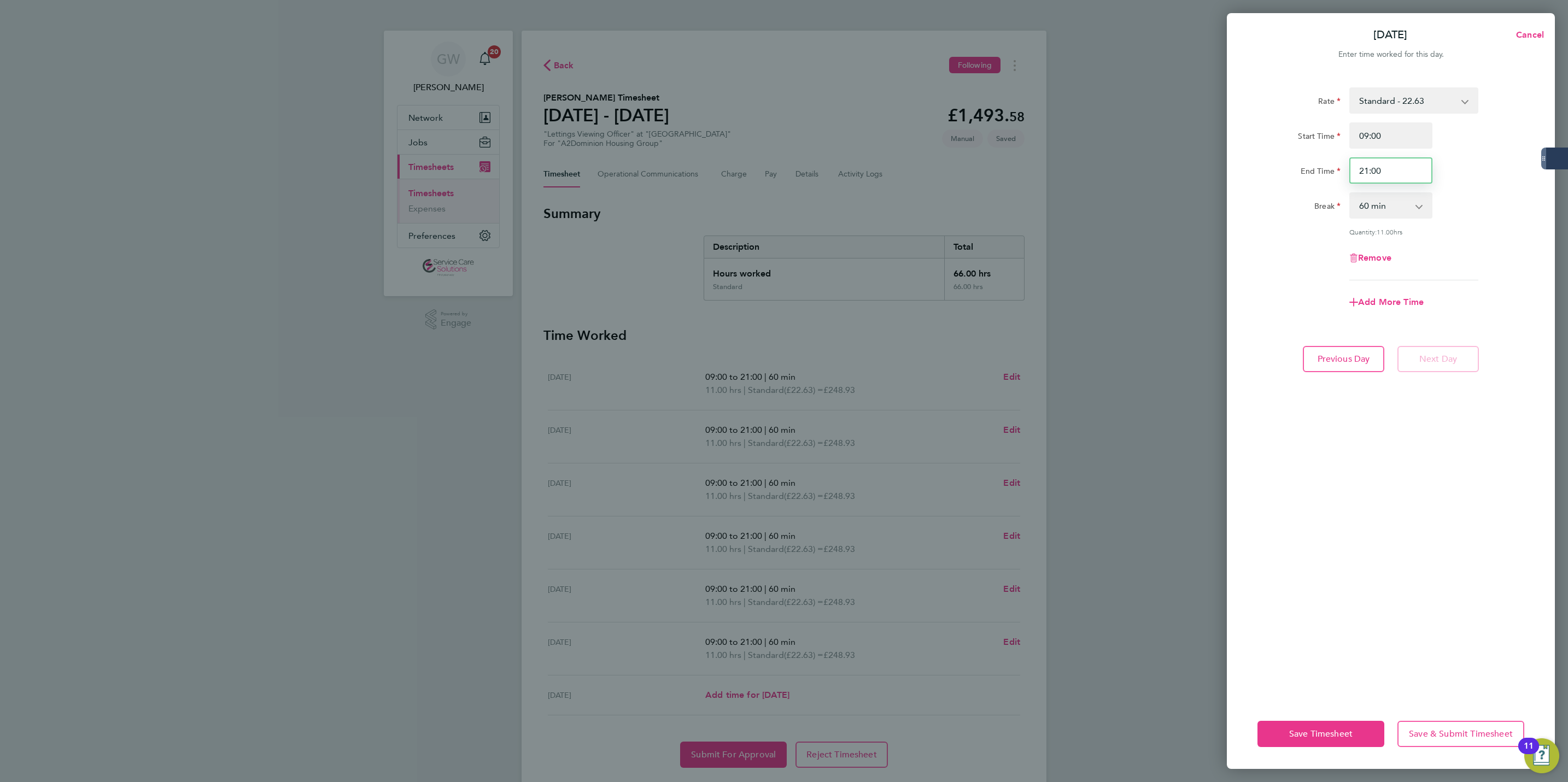
drag, startPoint x: 1384, startPoint y: 168, endPoint x: 1312, endPoint y: 168, distance: 72.0
click at [1312, 168] on div "End Time 21:00" at bounding box center [1390, 170] width 276 height 26
type input "16:00"
click at [1290, 231] on div "Quantity: 6.00 hrs" at bounding box center [1390, 231] width 276 height 8
click at [1295, 734] on span "Save Timesheet" at bounding box center [1321, 733] width 64 height 11
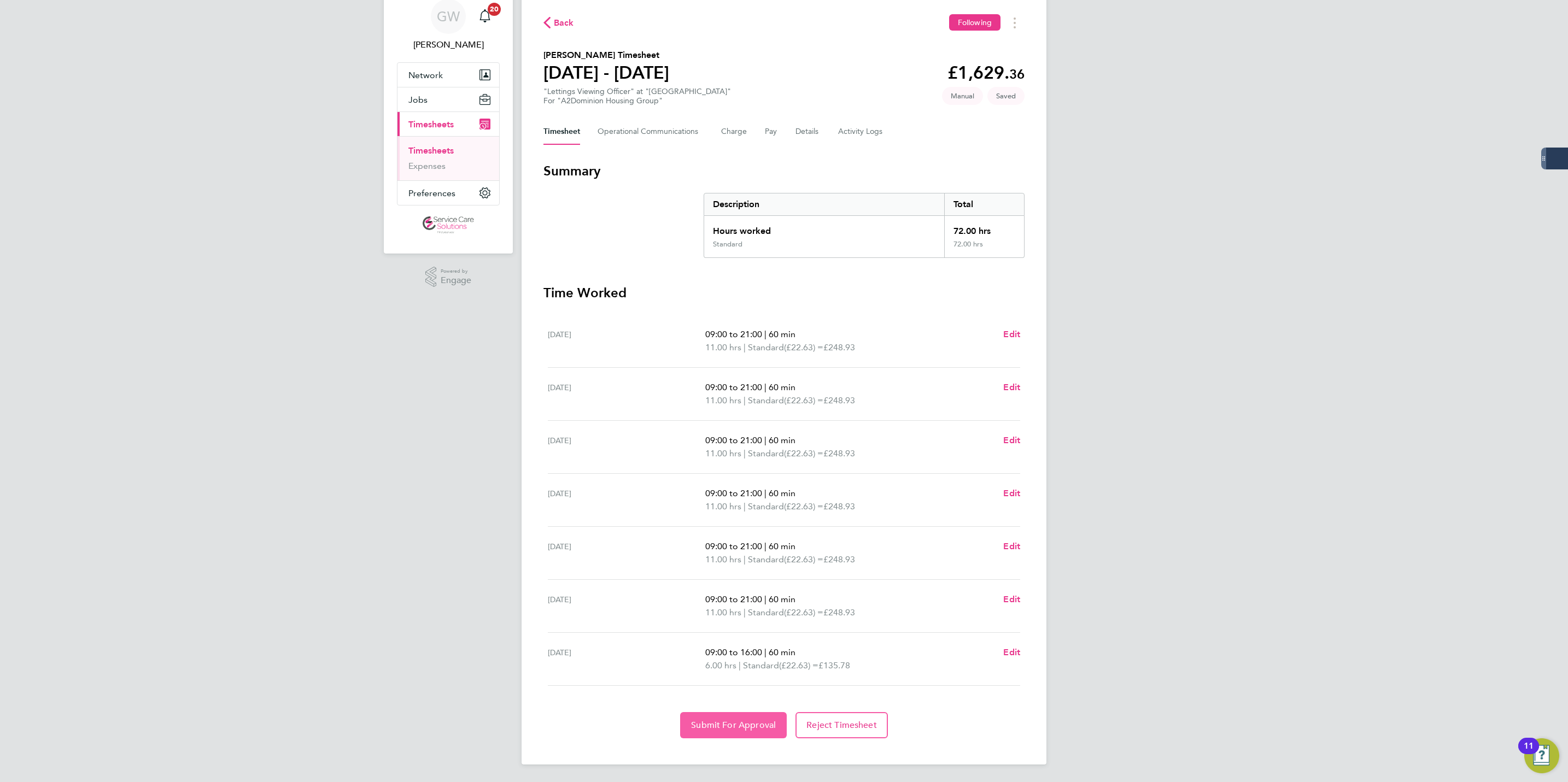
click at [725, 725] on span "Submit For Approval" at bounding box center [733, 725] width 85 height 11
click at [428, 170] on link "Expenses" at bounding box center [427, 166] width 37 height 10
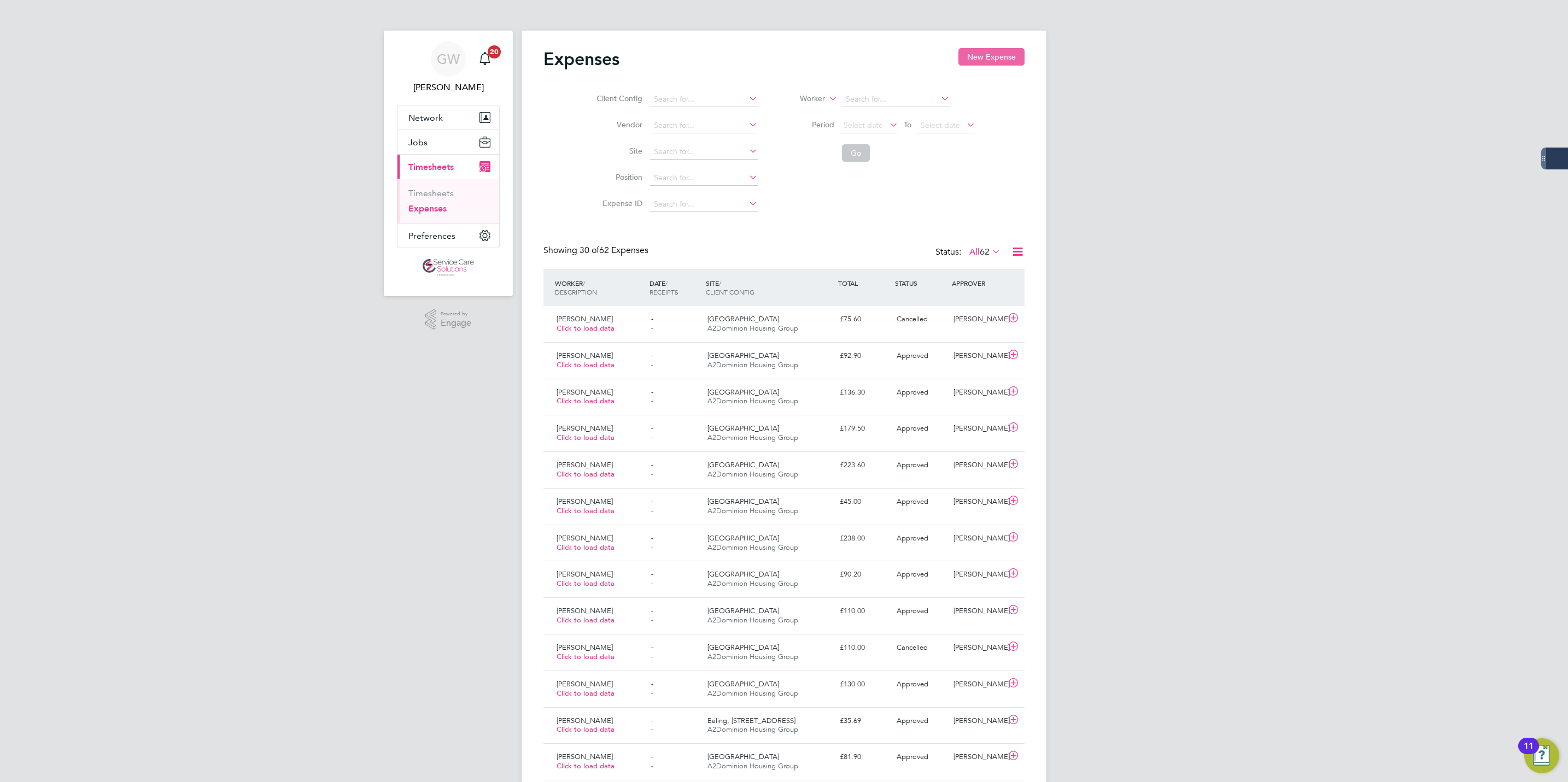
click at [992, 57] on button "New Expense" at bounding box center [991, 56] width 66 height 18
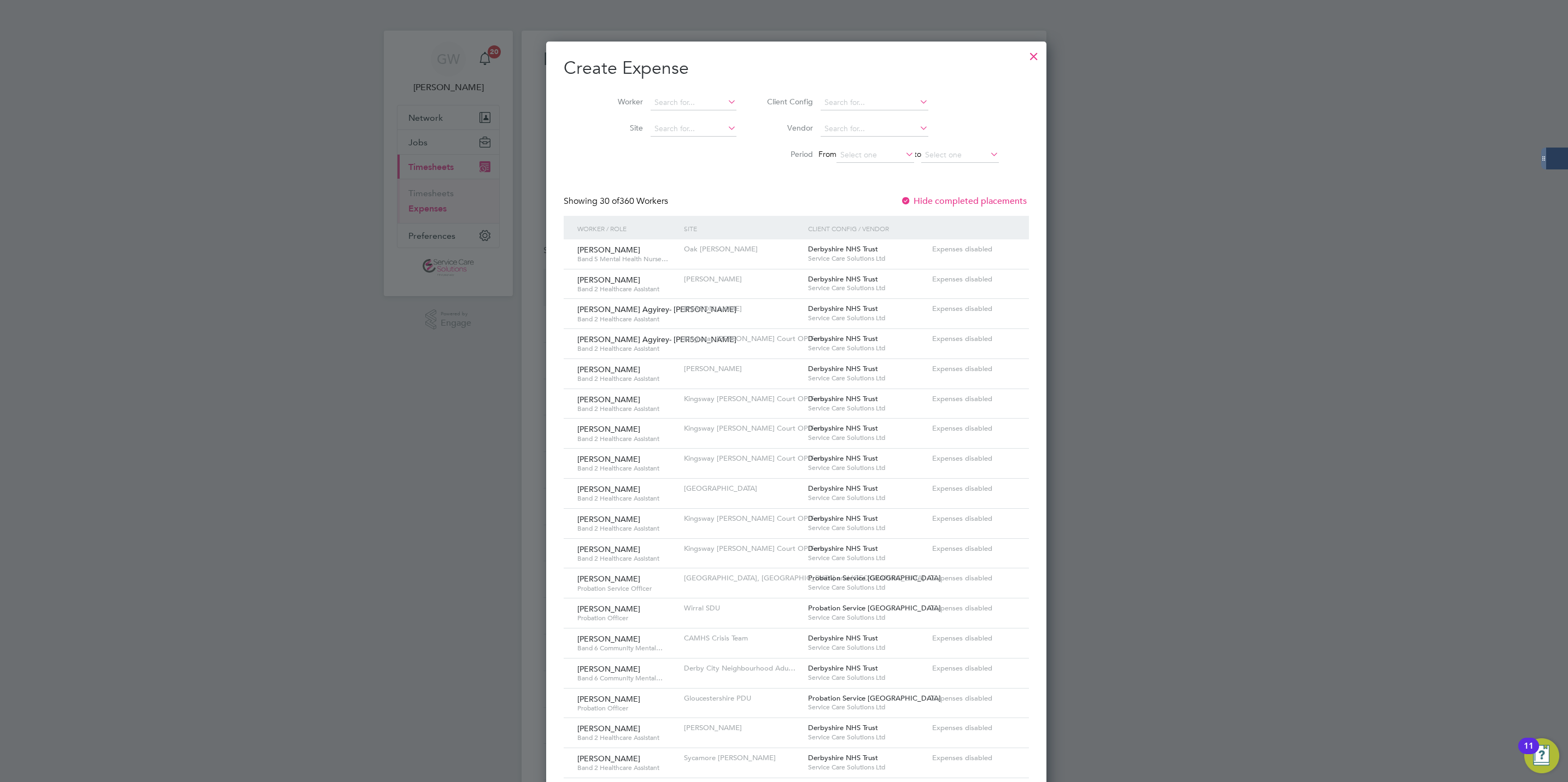
click at [655, 91] on li "Worker" at bounding box center [665, 102] width 170 height 26
click at [655, 96] on input at bounding box center [693, 102] width 86 height 15
click at [677, 161] on li "Eric a Raymond" at bounding box center [737, 163] width 206 height 15
type input "[PERSON_NAME]"
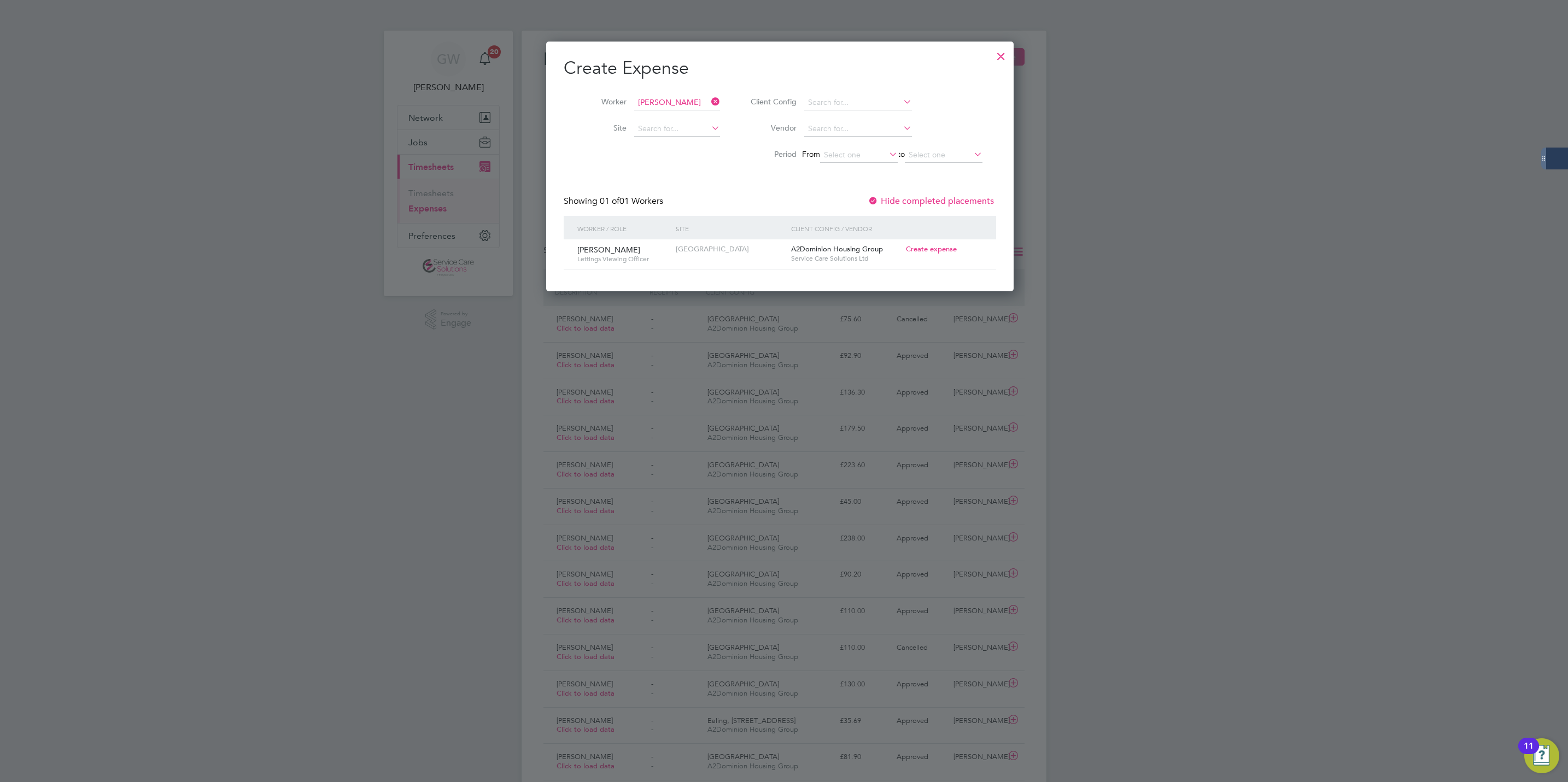
click at [940, 245] on span "Create expense" at bounding box center [931, 248] width 51 height 9
type input "[PERSON_NAME]"
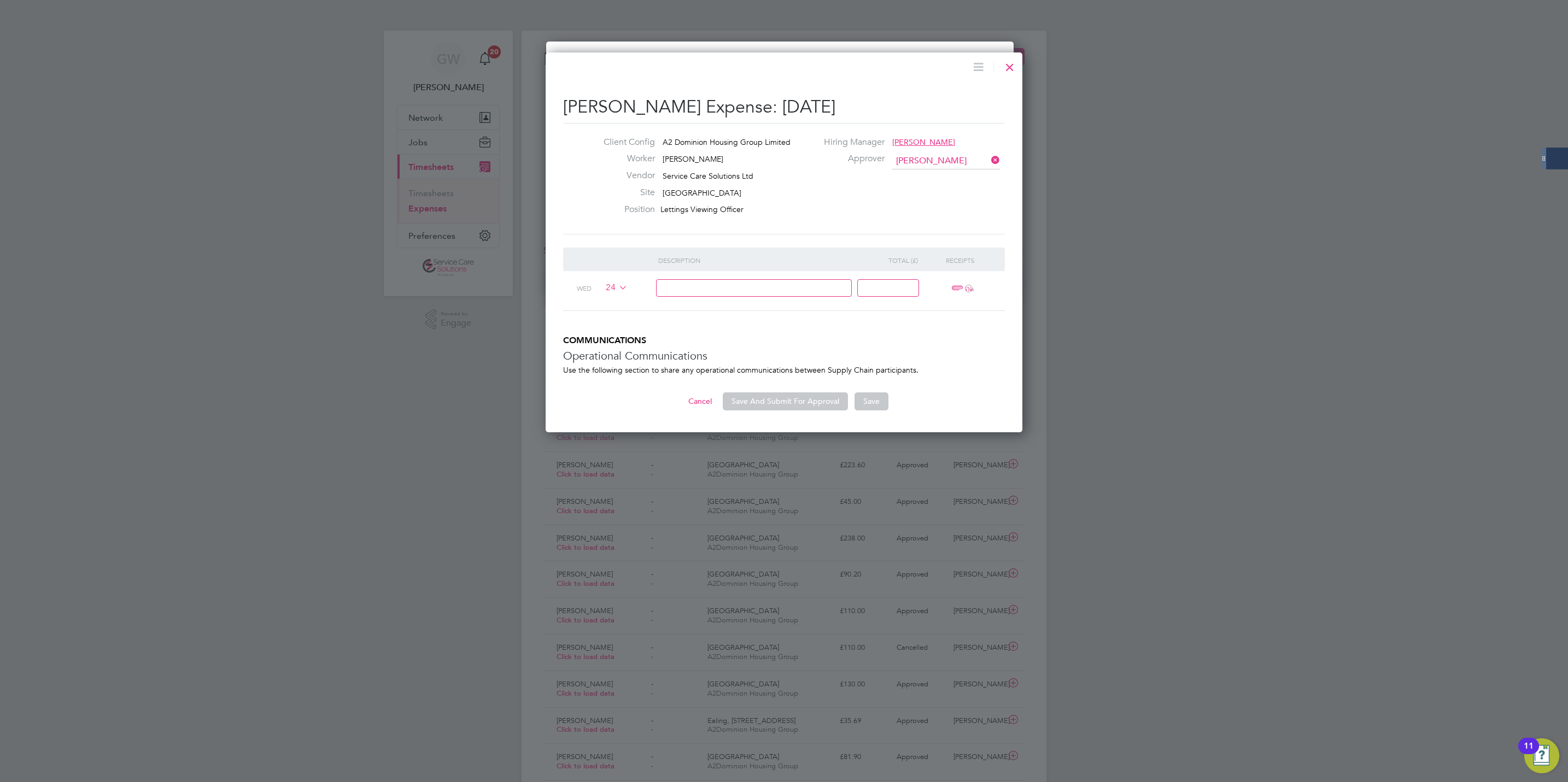
click at [863, 288] on input at bounding box center [888, 288] width 62 height 18
type input "102.60"
click at [833, 288] on input at bounding box center [754, 288] width 196 height 18
type input "miles."
click at [909, 329] on li "Description Total (£) Receipts Wed 24 miles. 102.60 ï¼‹" at bounding box center [784, 291] width 442 height 88
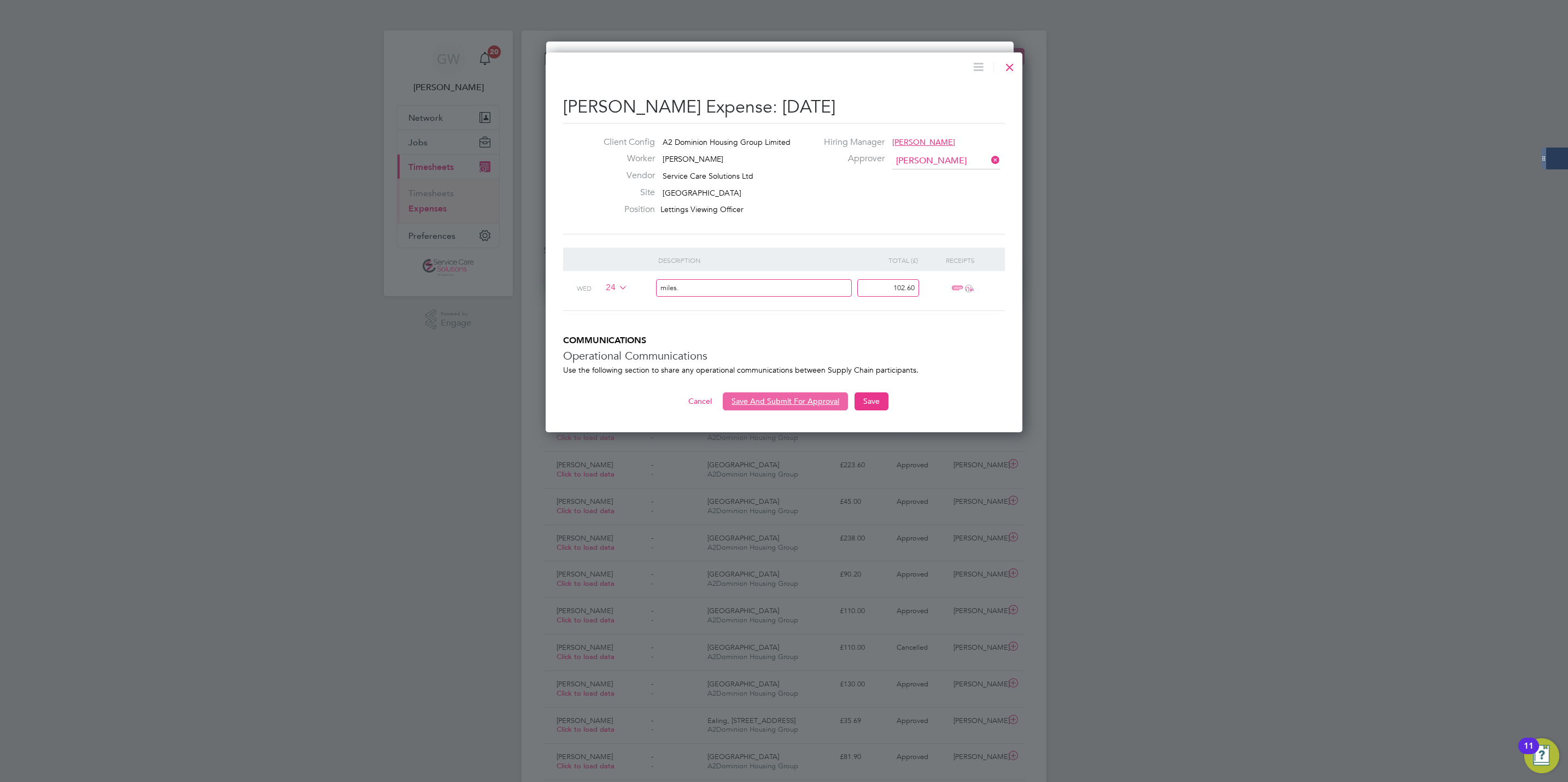
click at [776, 402] on button "Save And Submit For Approval" at bounding box center [785, 401] width 125 height 18
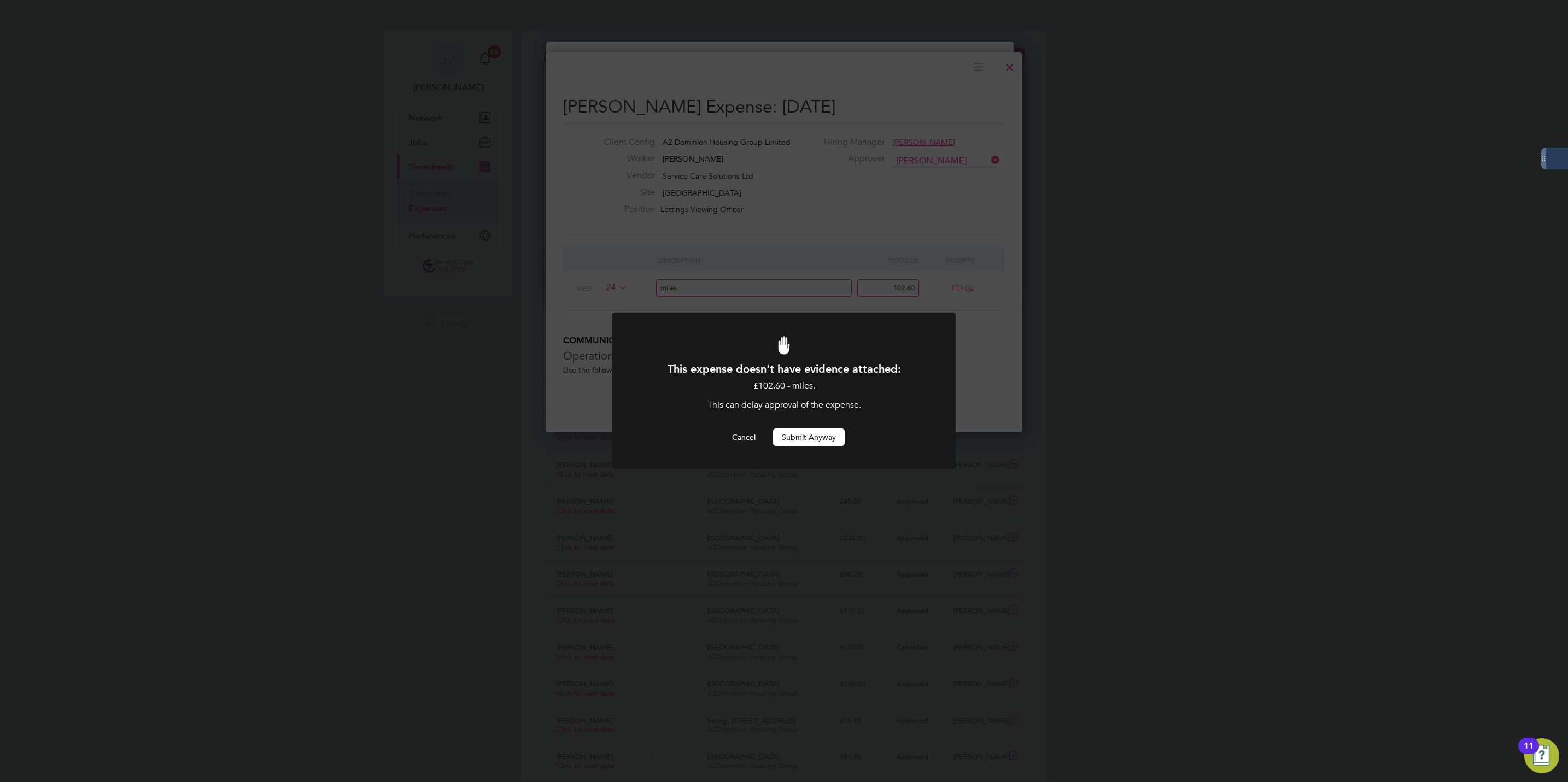
click at [813, 443] on button "Submit Anyway" at bounding box center [808, 437] width 71 height 18
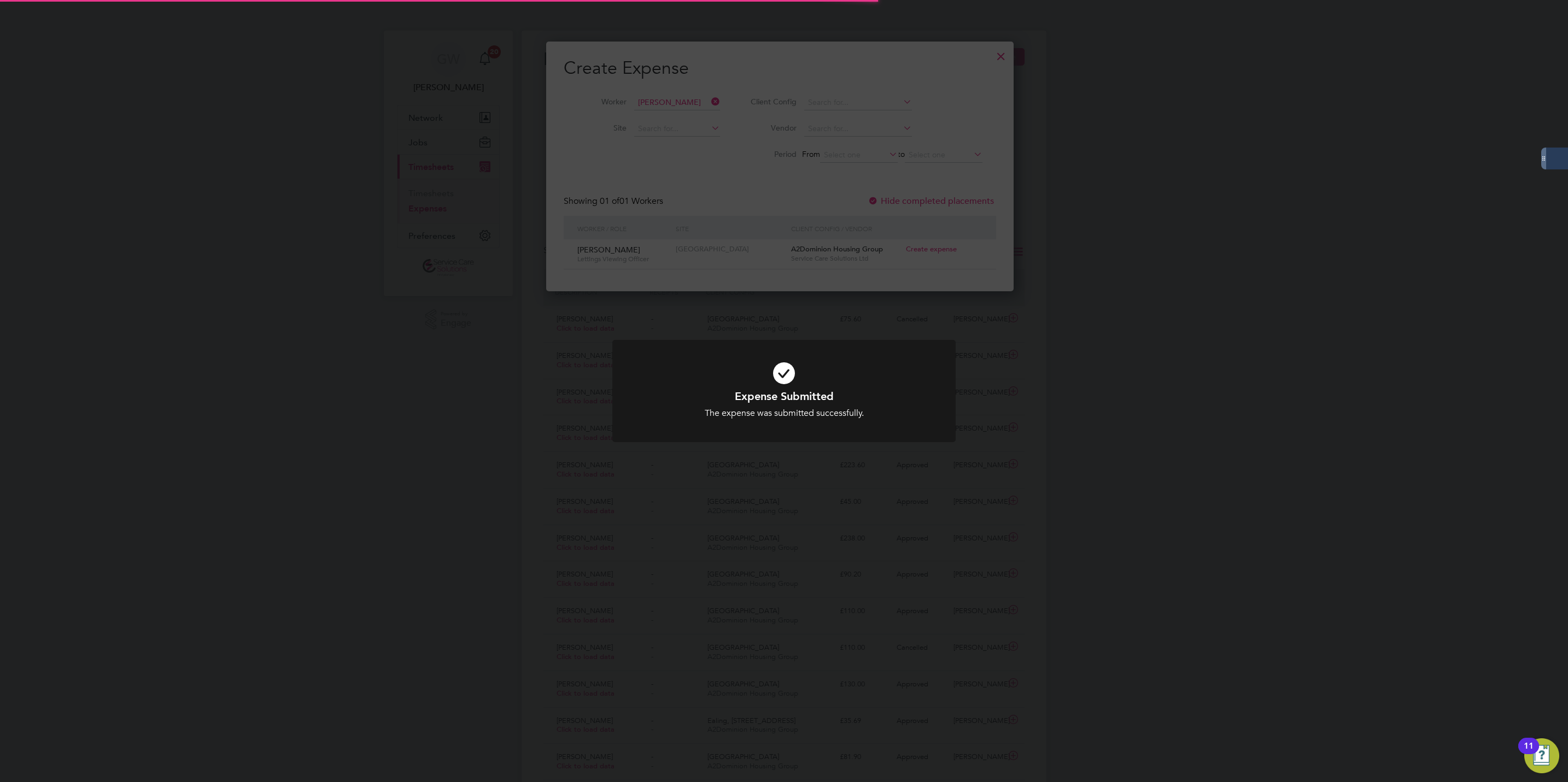
click at [502, 546] on div "Expense Submitted The expense was submitted successfully. Cancel Okay" at bounding box center [784, 391] width 1568 height 782
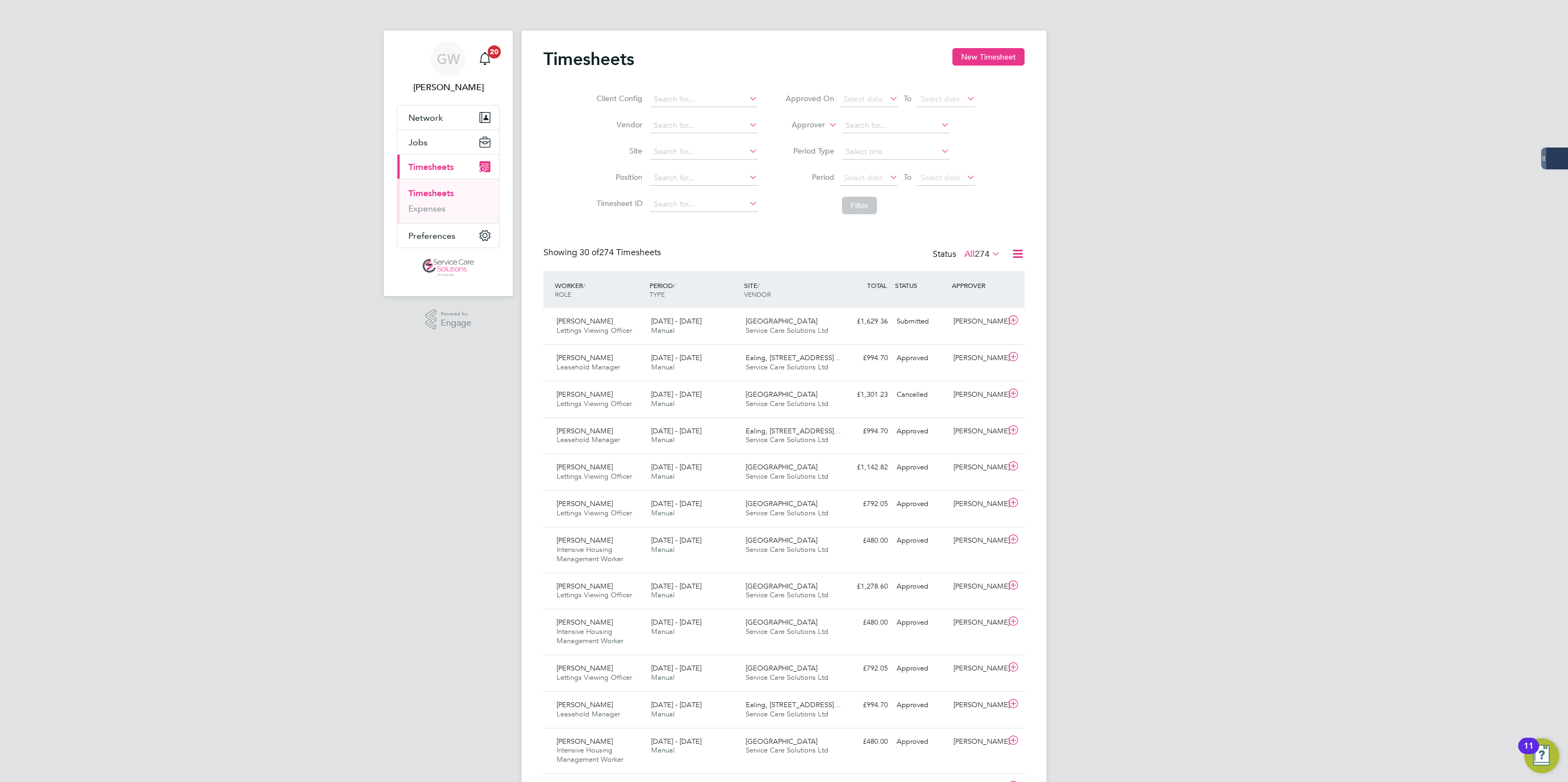
click at [417, 430] on div "GW George Westhead Notifications 20 Applications: Network Businesses Sites Work…" at bounding box center [784, 751] width 1568 height 1503
click at [845, 334] on div "Erica Raymond Lettings Viewing Officer 15 - 21 Sep 2025 15 - 21 Sep 2025 Manual…" at bounding box center [784, 326] width 481 height 36
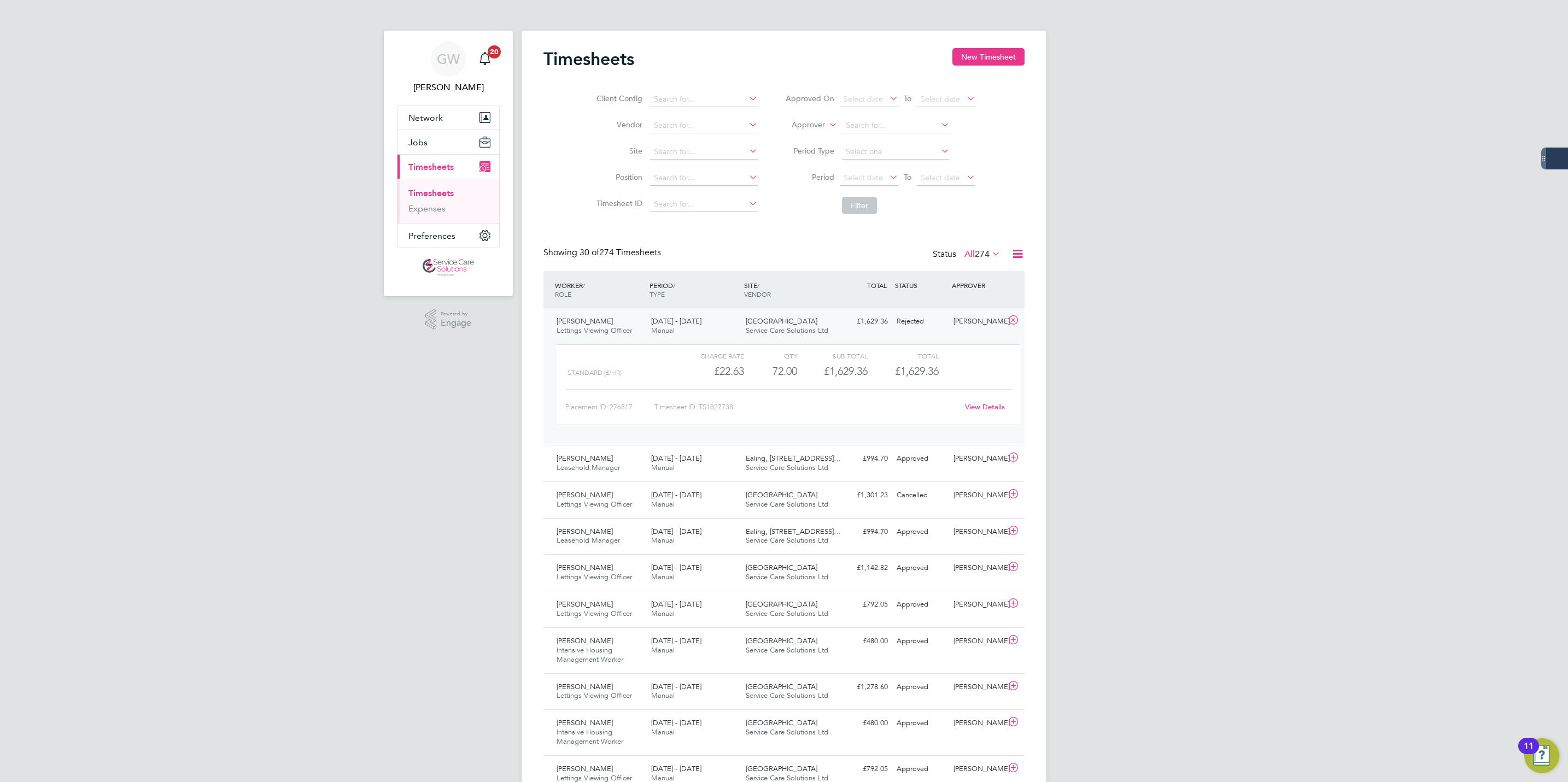
click at [981, 413] on div "View Details" at bounding box center [984, 407] width 54 height 18
click at [983, 409] on link "View Details" at bounding box center [985, 407] width 40 height 9
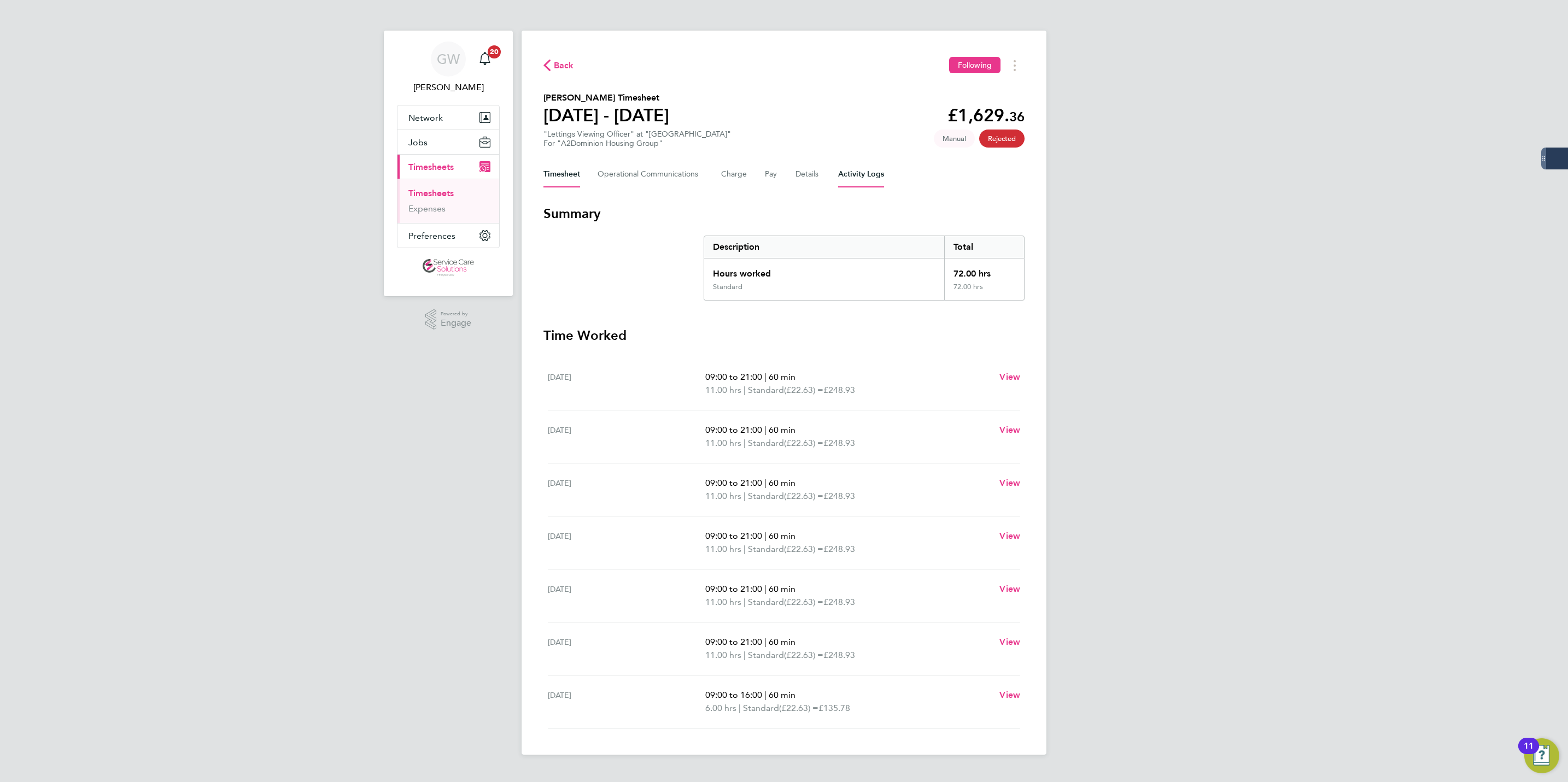
click at [857, 172] on Logs-tab "Activity Logs" at bounding box center [860, 173] width 46 height 26
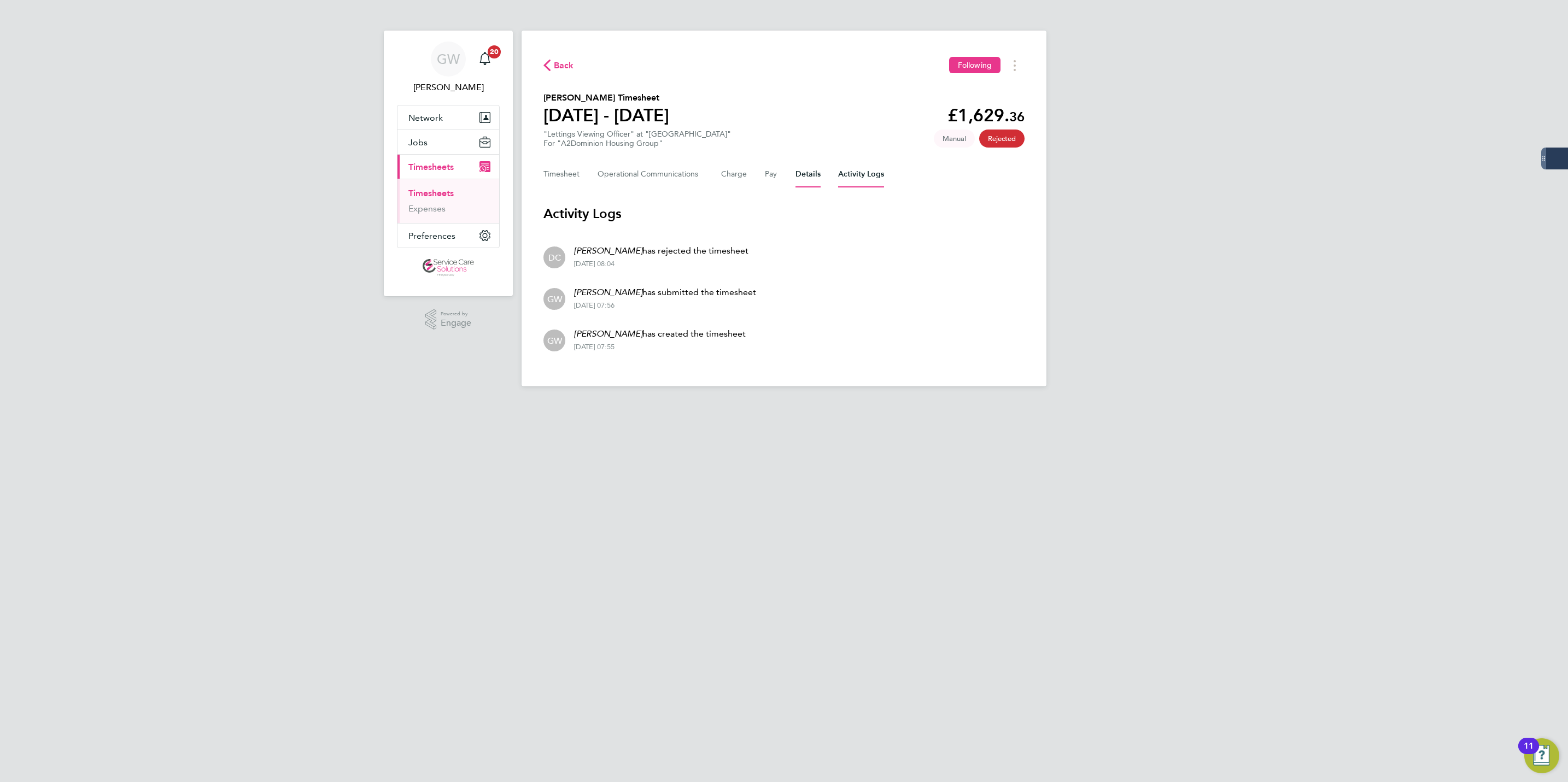
click at [812, 170] on button "Details" at bounding box center [808, 173] width 25 height 26
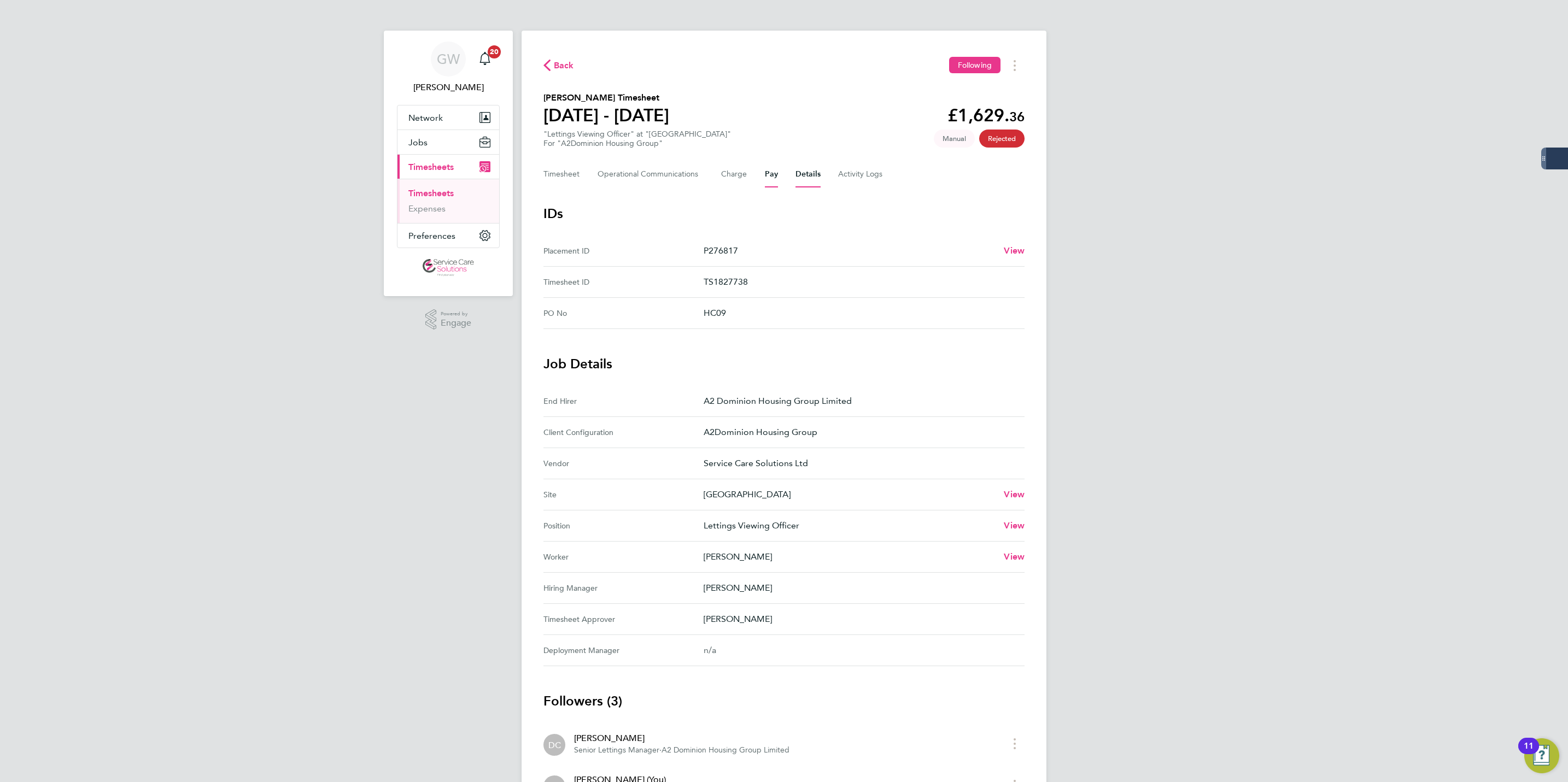
click at [775, 169] on button "Pay" at bounding box center [771, 173] width 13 height 26
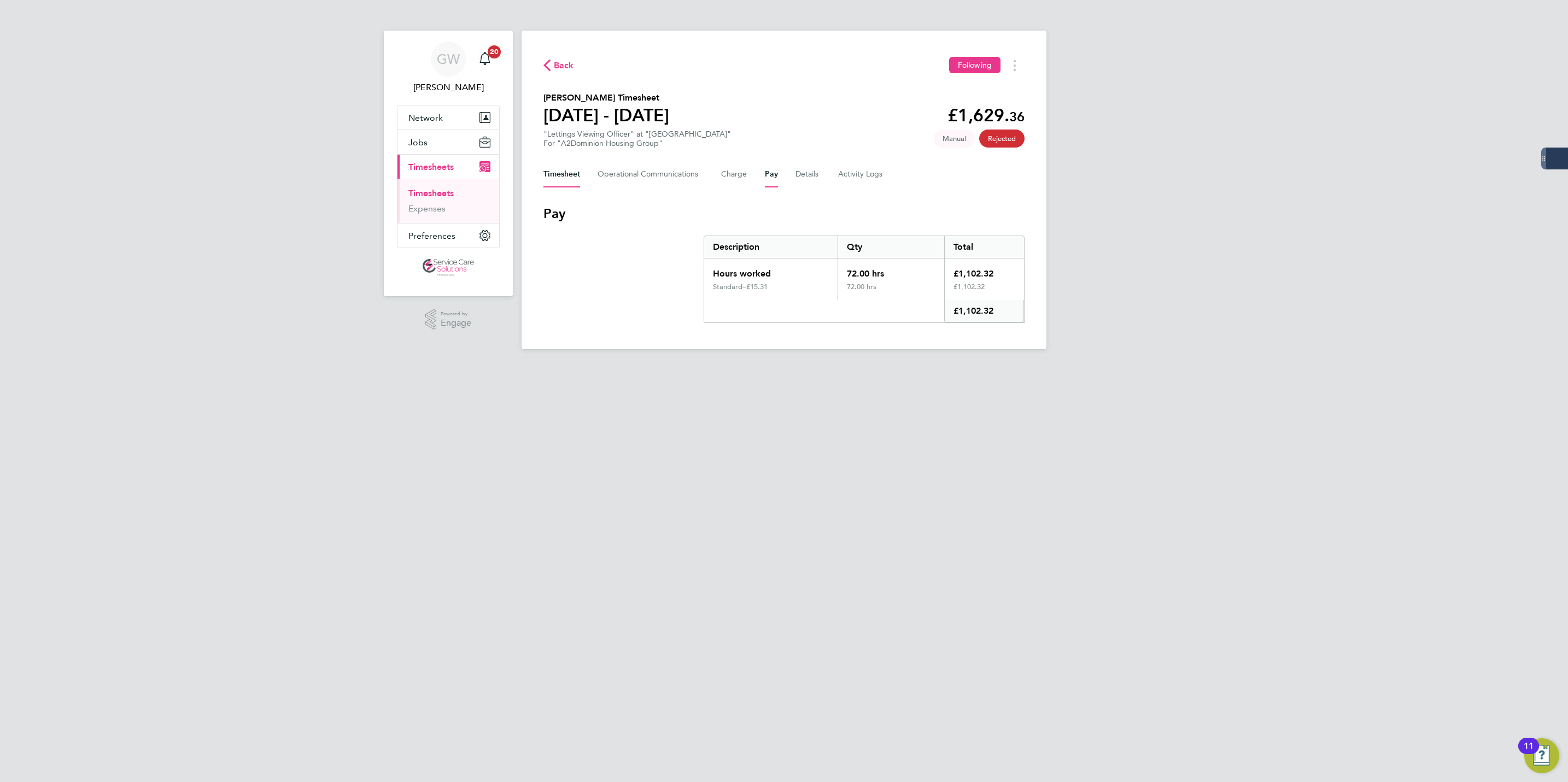
click at [547, 169] on button "Timesheet" at bounding box center [562, 173] width 37 height 26
